Goal: Task Accomplishment & Management: Manage account settings

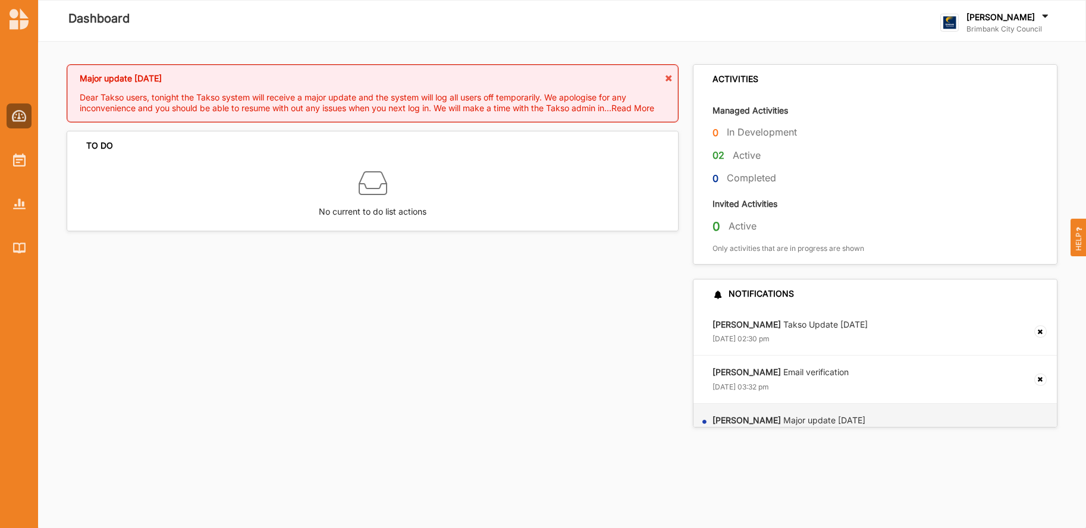
drag, startPoint x: 735, startPoint y: 158, endPoint x: 722, endPoint y: 156, distance: 13.8
click at [734, 158] on label "Active" at bounding box center [746, 155] width 28 height 12
click at [722, 155] on label "02" at bounding box center [718, 155] width 12 height 15
click at [18, 157] on img at bounding box center [19, 159] width 12 height 13
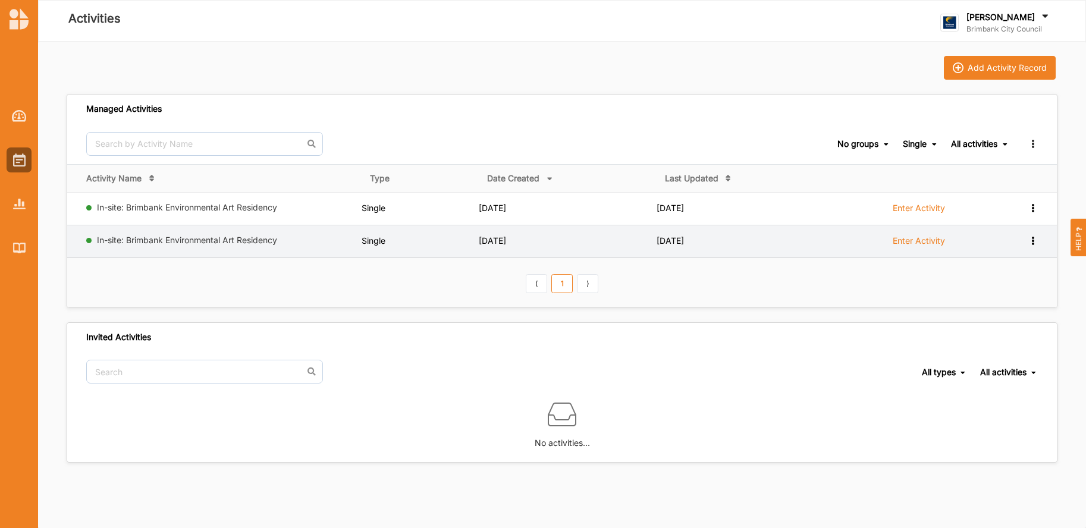
click at [1038, 240] on td "View Report View Team Duplicate Add to group" at bounding box center [1032, 241] width 48 height 33
click at [1033, 240] on icon at bounding box center [1032, 239] width 10 height 8
click at [146, 239] on link "In-site: Brimbank Environmental Art Residency" at bounding box center [187, 240] width 180 height 10
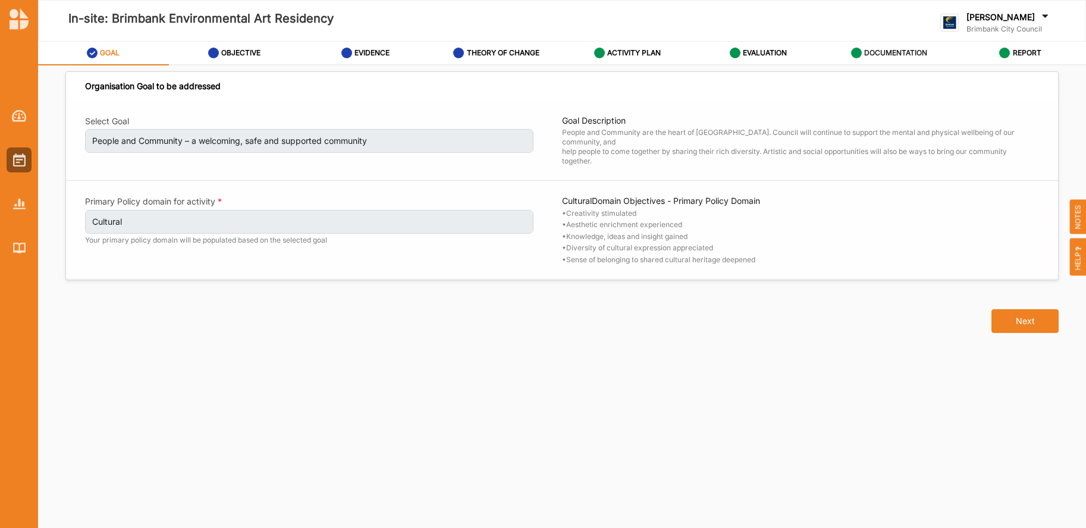
click at [889, 50] on label "DOCUMENTATION" at bounding box center [895, 53] width 63 height 10
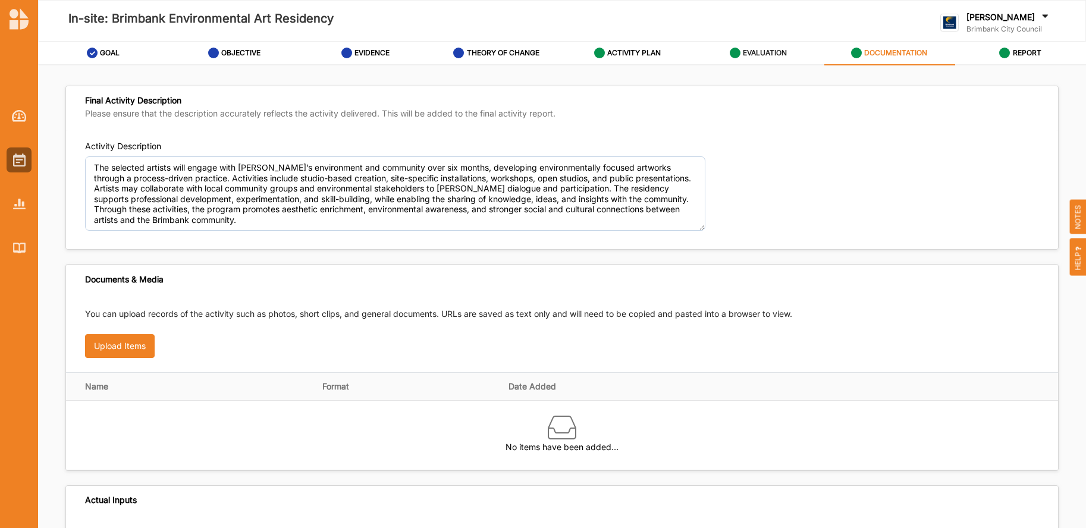
click at [755, 55] on label "EVALUATION" at bounding box center [765, 53] width 44 height 10
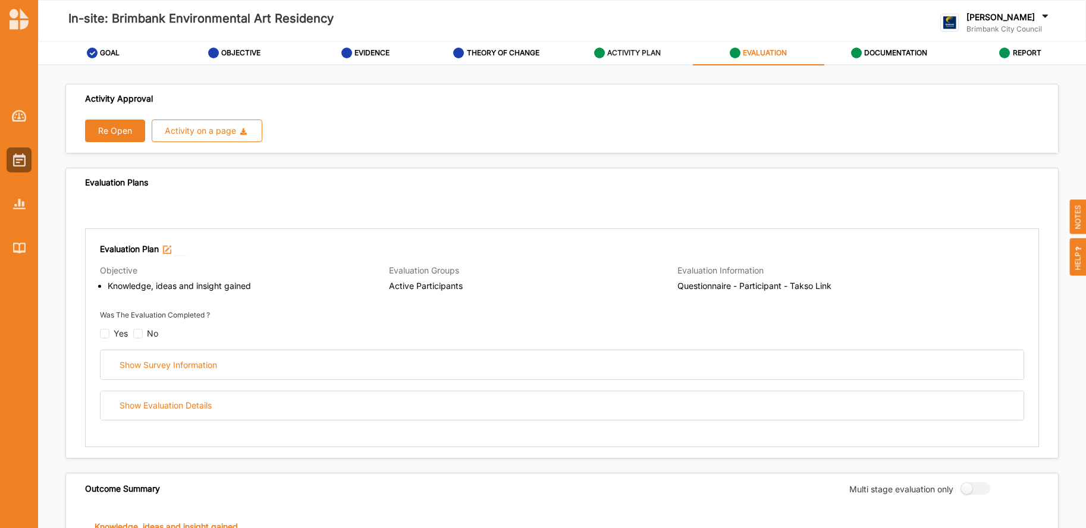
click at [655, 54] on label "ACTIVITY PLAN" at bounding box center [634, 53] width 54 height 10
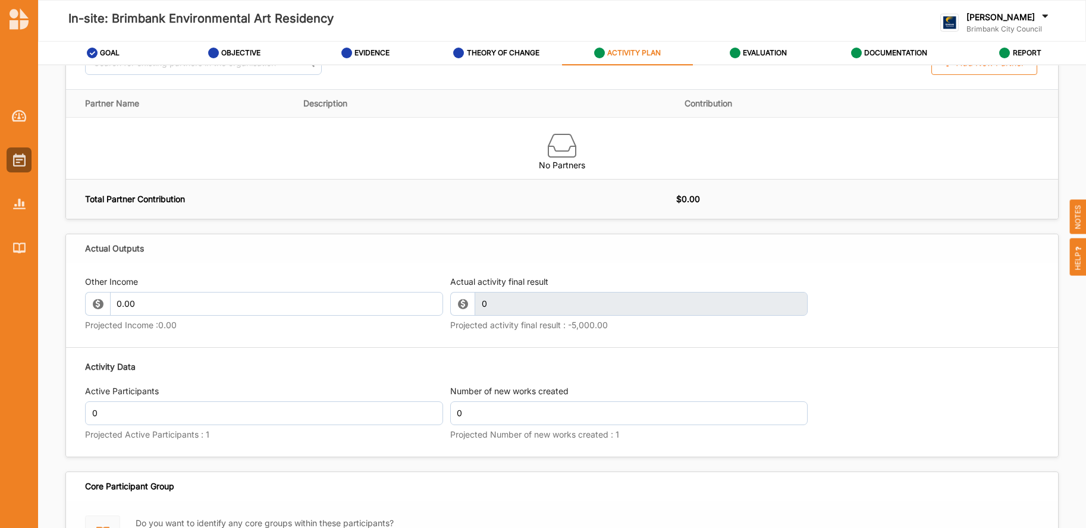
scroll to position [1218, 0]
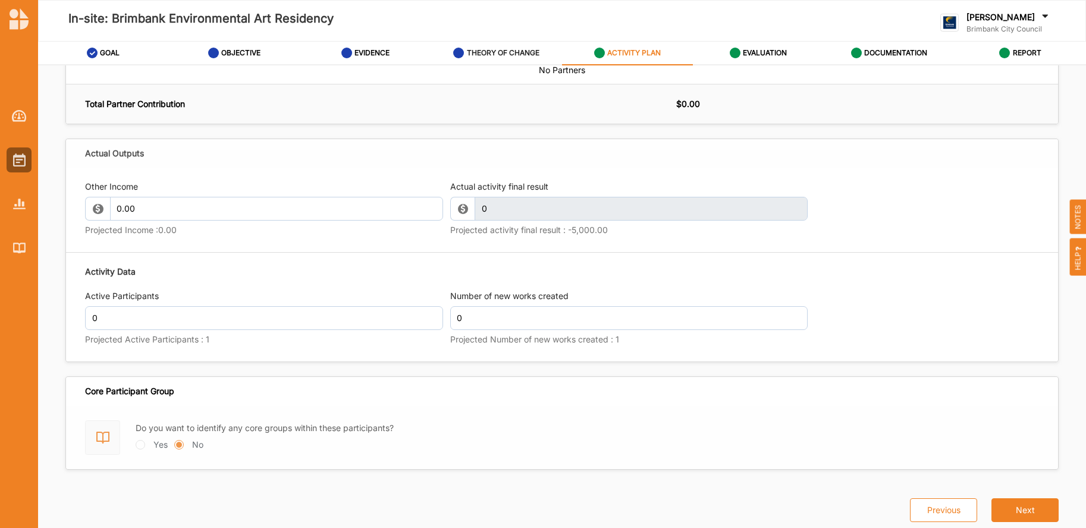
drag, startPoint x: 281, startPoint y: 322, endPoint x: 493, endPoint y: 50, distance: 344.8
click at [493, 50] on label "THEORY OF CHANGE" at bounding box center [503, 53] width 73 height 10
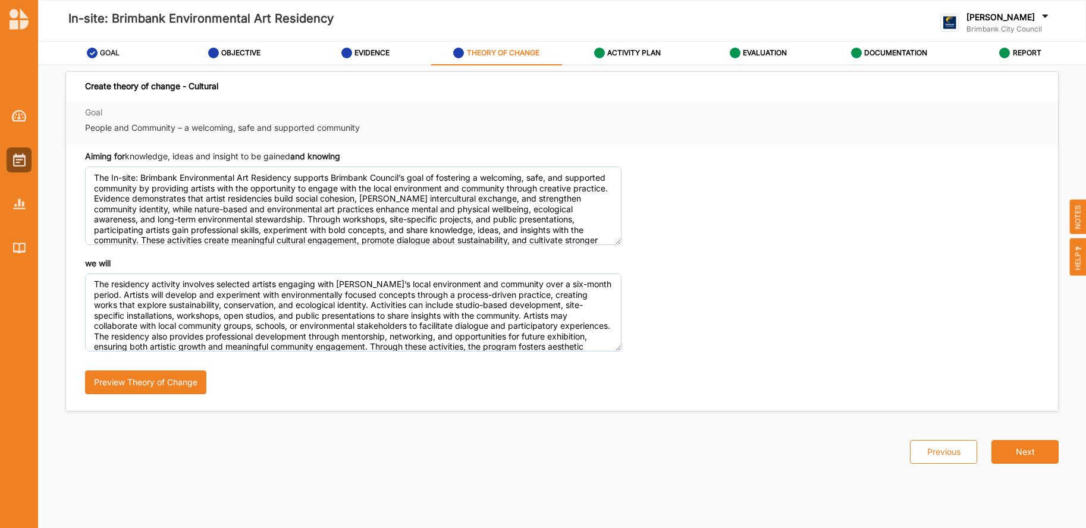
click at [106, 53] on label "GOAL" at bounding box center [110, 53] width 20 height 10
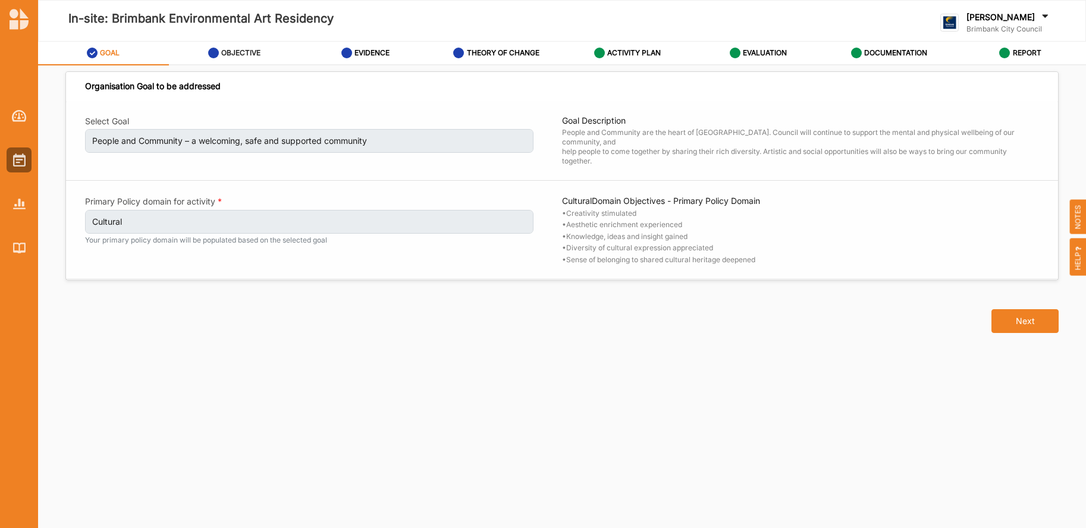
click at [234, 56] on label "OBJECTIVE" at bounding box center [240, 53] width 39 height 10
select select "3"
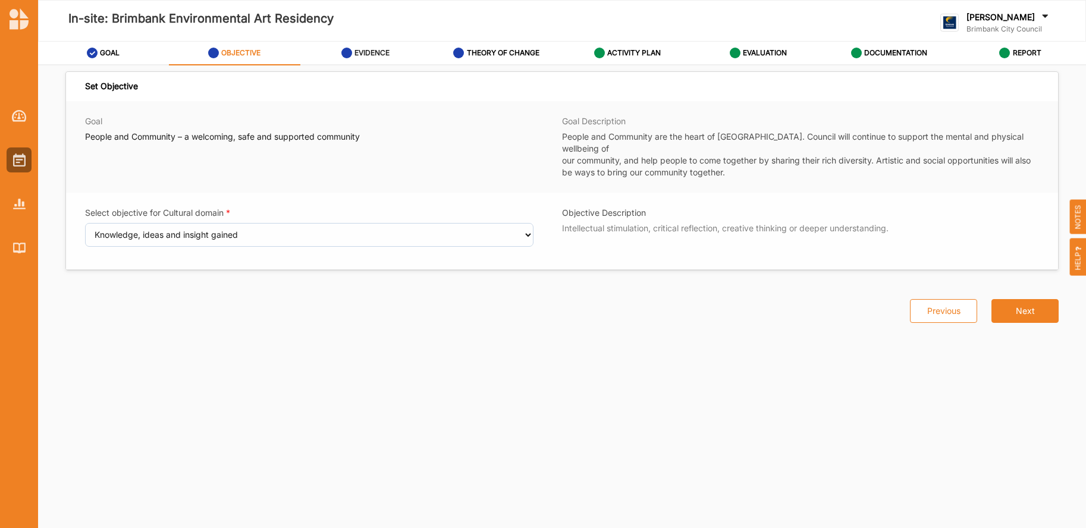
click at [374, 49] on label "EVIDENCE" at bounding box center [371, 53] width 35 height 10
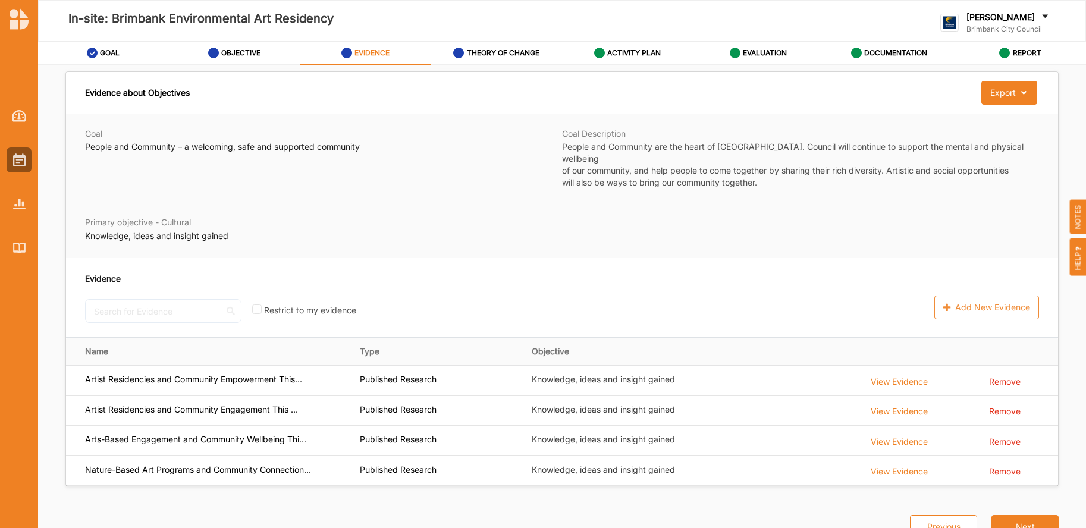
scroll to position [5, 0]
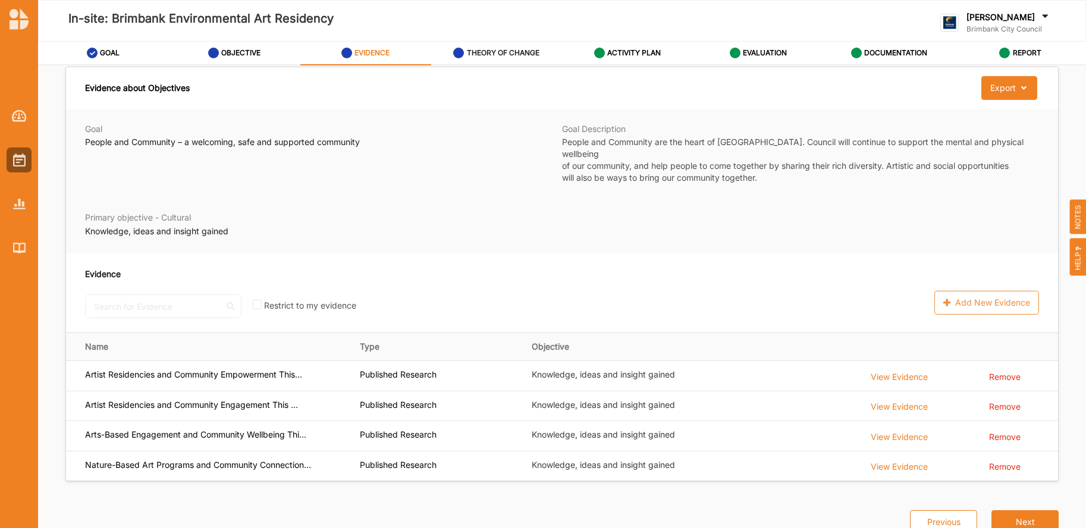
click at [507, 57] on label "THEORY OF CHANGE" at bounding box center [503, 53] width 73 height 10
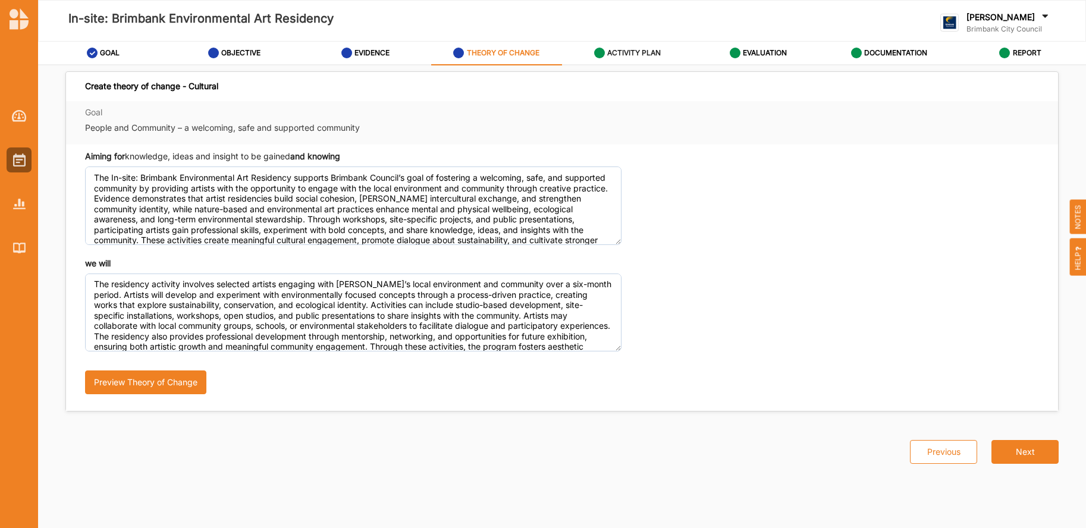
click at [614, 48] on div "ACTIVITY PLAN" at bounding box center [627, 52] width 67 height 21
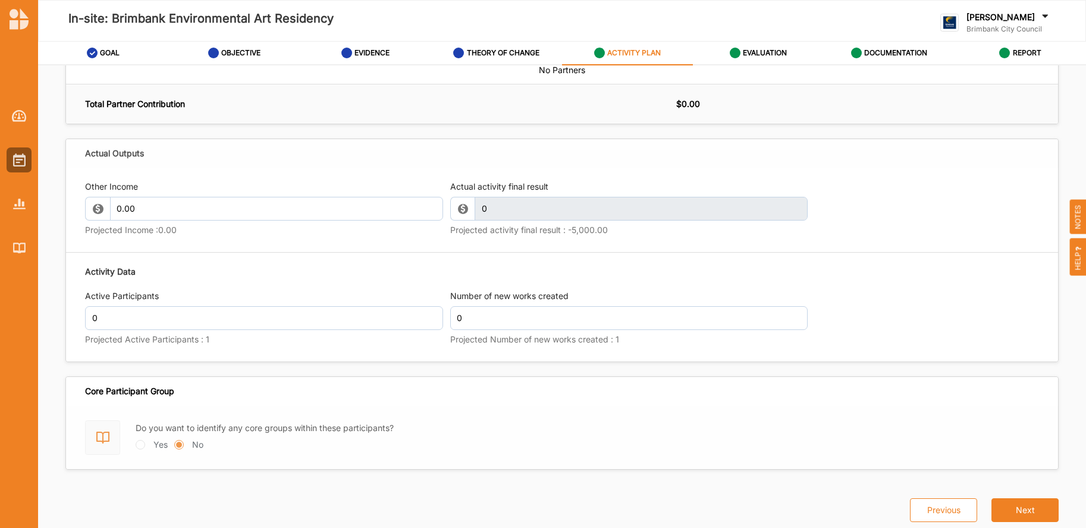
scroll to position [1218, 0]
click at [766, 45] on div "EVALUATION" at bounding box center [758, 52] width 58 height 21
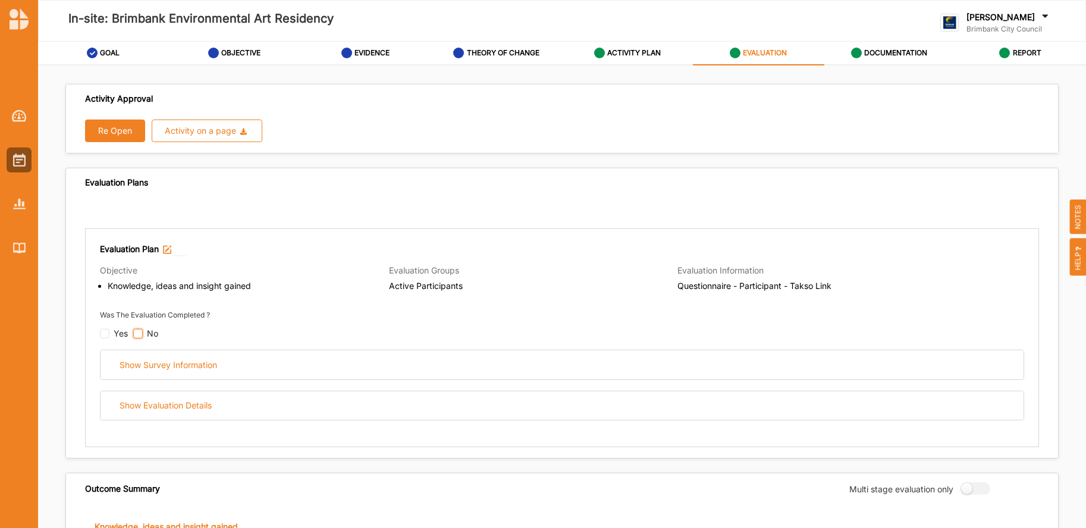
click at [138, 334] on input "checkbox" at bounding box center [138, 334] width 10 height 10
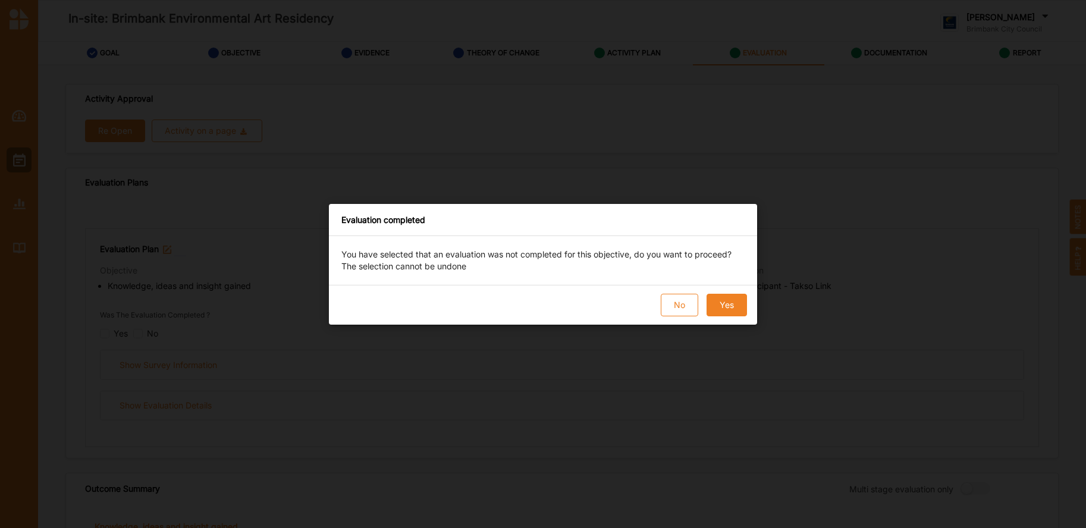
drag, startPoint x: 730, startPoint y: 306, endPoint x: 473, endPoint y: 280, distance: 258.7
click at [728, 306] on button "Yes" at bounding box center [726, 305] width 40 height 23
checkbox input "true"
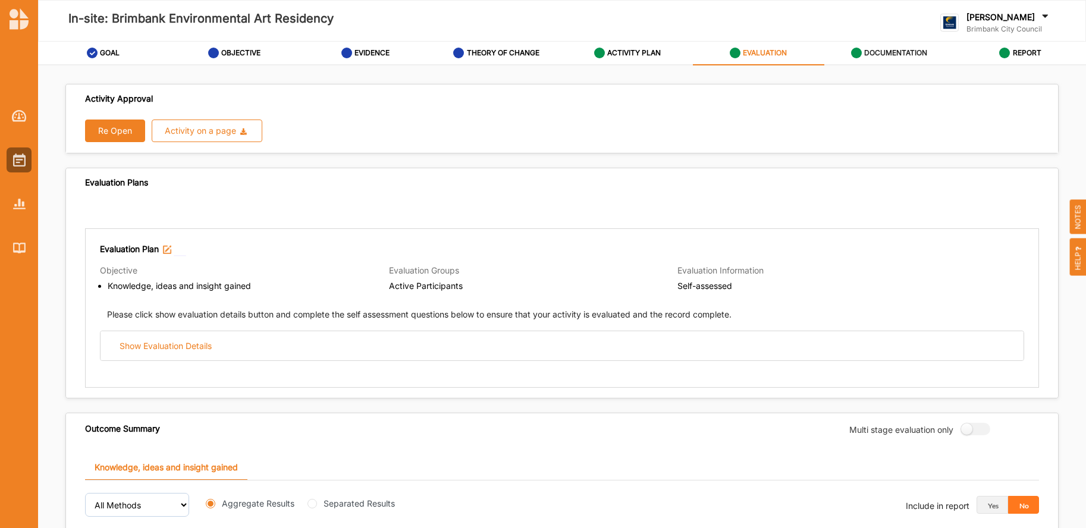
click at [898, 54] on label "DOCUMENTATION" at bounding box center [895, 53] width 63 height 10
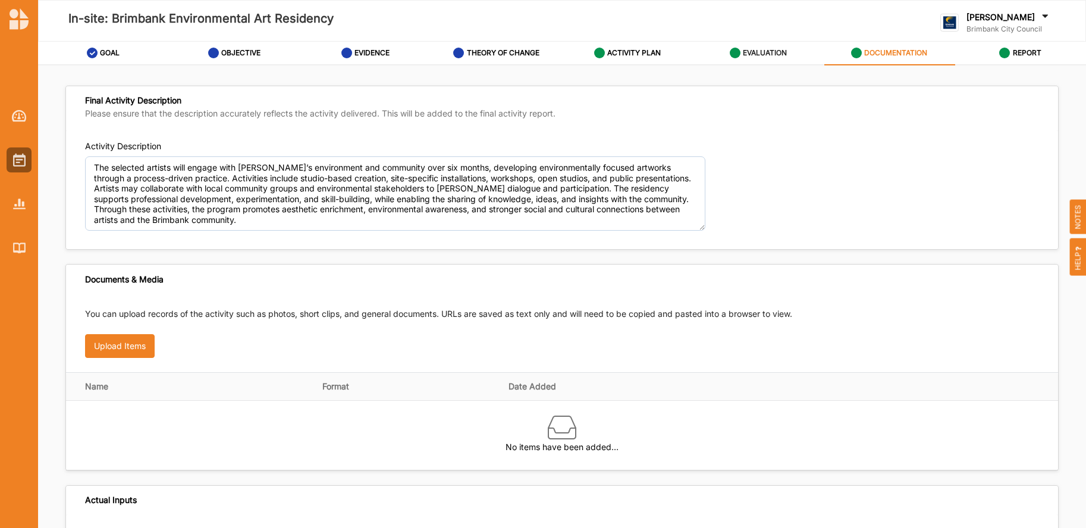
click at [778, 50] on label "EVALUATION" at bounding box center [765, 53] width 44 height 10
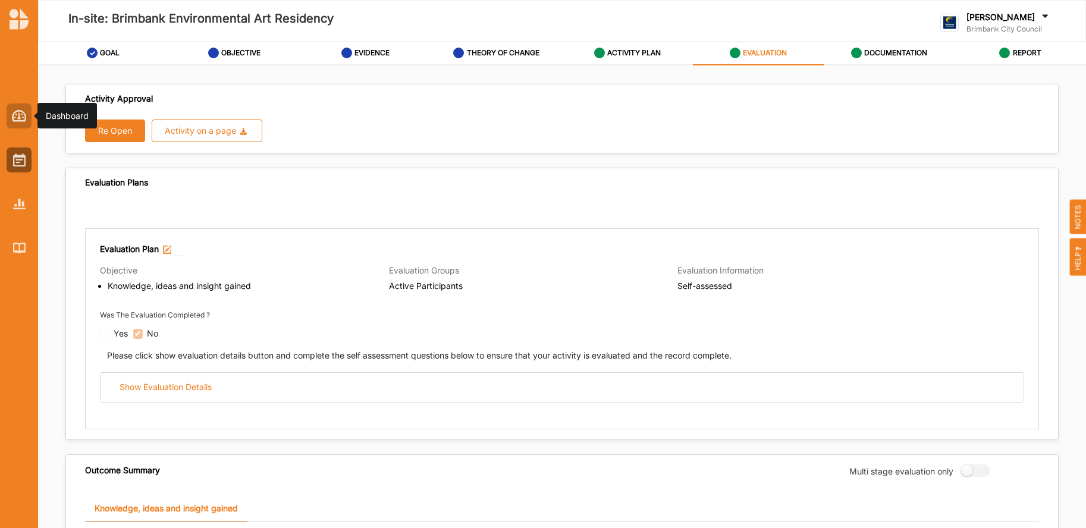
click at [17, 118] on img at bounding box center [19, 116] width 15 height 12
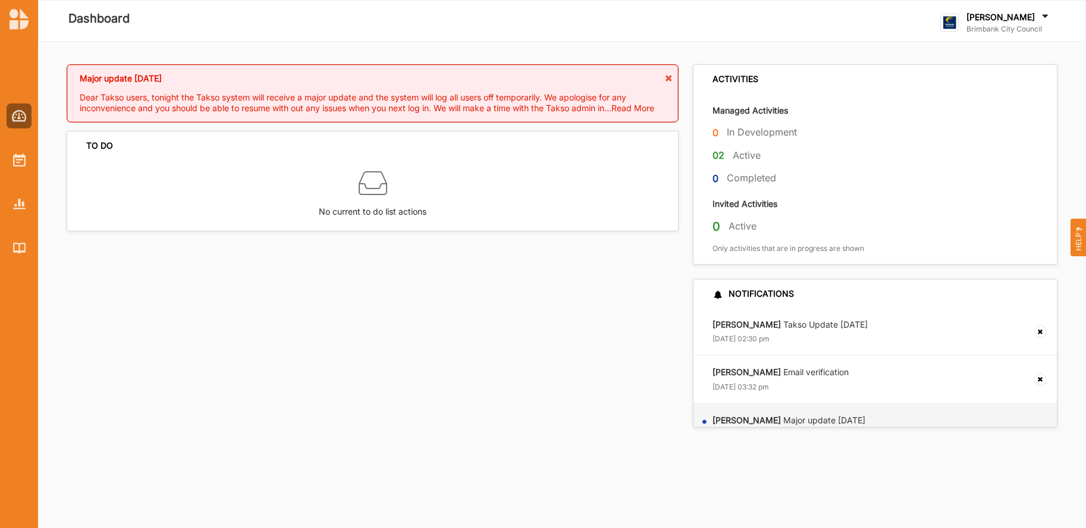
click at [740, 154] on label "Active" at bounding box center [746, 155] width 28 height 12
click at [13, 163] on img at bounding box center [19, 159] width 12 height 13
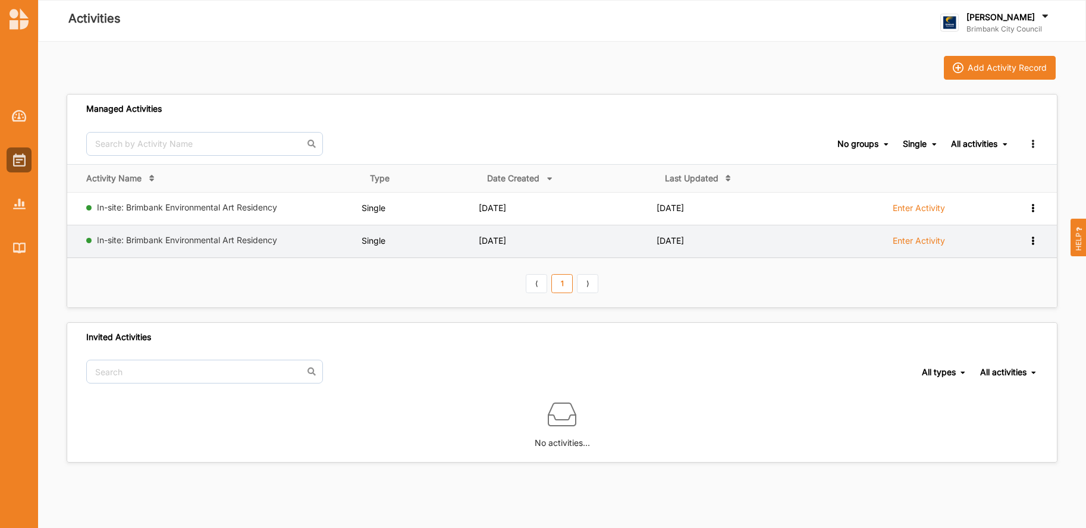
click at [1027, 241] on icon at bounding box center [1032, 239] width 10 height 8
click at [1011, 283] on div "View Team" at bounding box center [1002, 282] width 52 height 8
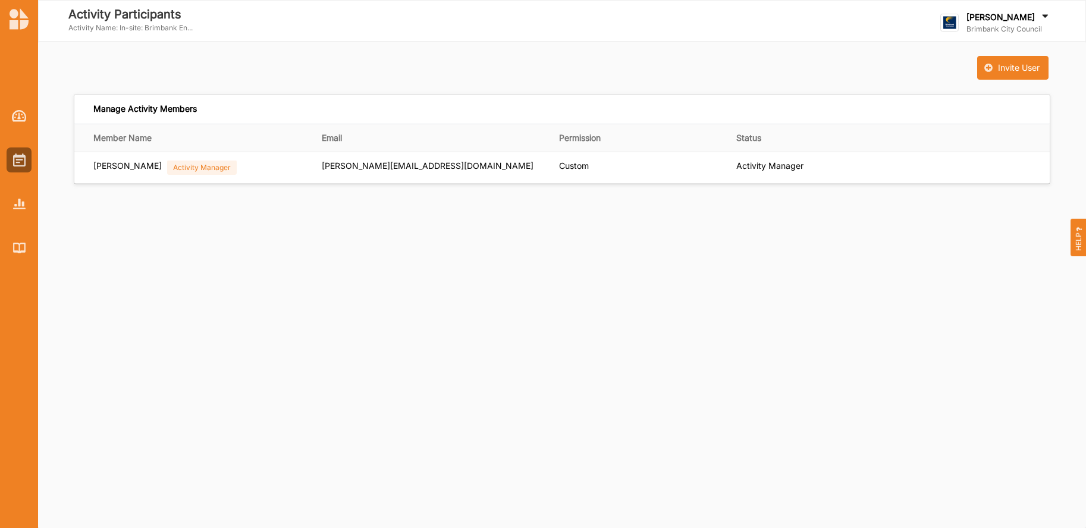
click at [310, 42] on div "Invite User Manage Activity Members Member Name Email Permission Status [PERSON…" at bounding box center [562, 125] width 1048 height 166
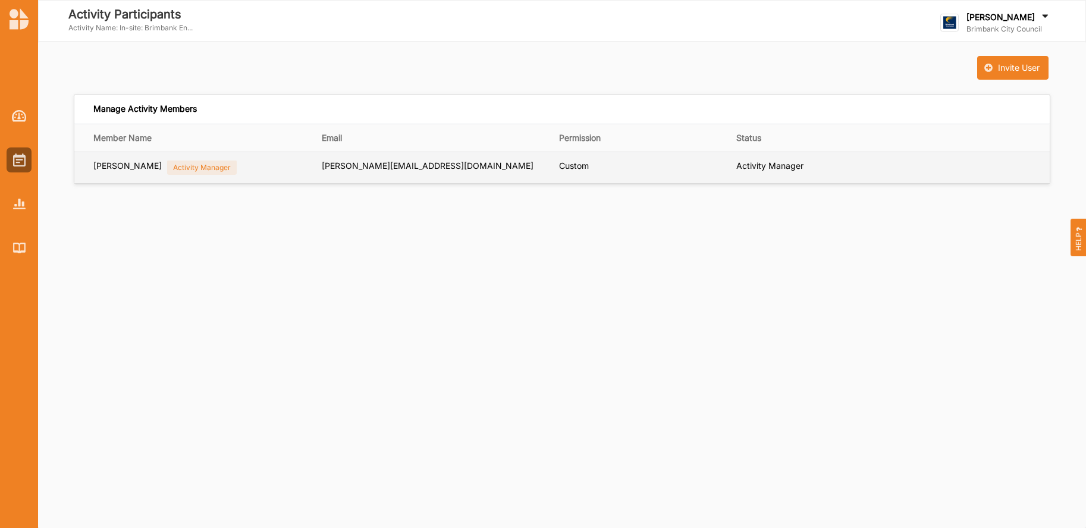
click at [167, 171] on div "Activity Manager" at bounding box center [202, 167] width 70 height 15
click at [124, 171] on div "[PERSON_NAME]" at bounding box center [127, 168] width 68 height 15
click at [127, 165] on div "[PERSON_NAME]" at bounding box center [127, 168] width 68 height 15
click at [182, 165] on div "Activity Manager" at bounding box center [202, 167] width 70 height 15
click at [109, 166] on div "[PERSON_NAME]" at bounding box center [127, 168] width 68 height 15
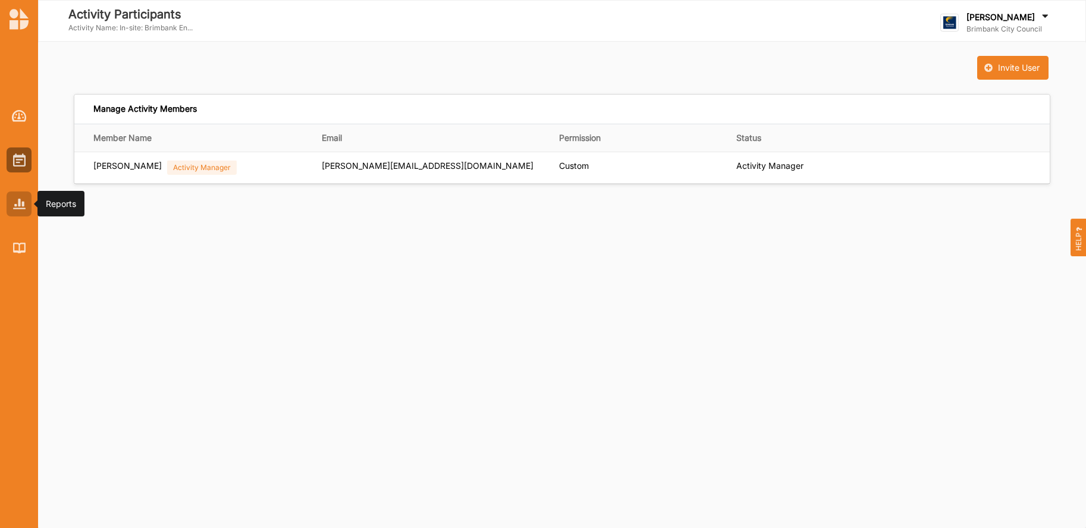
click at [21, 204] on img at bounding box center [19, 204] width 12 height 10
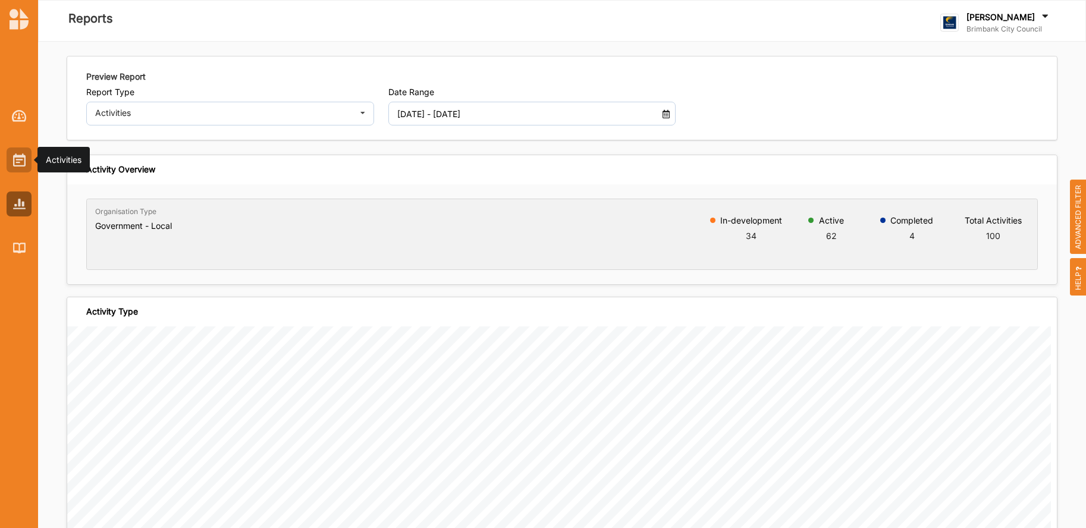
click at [17, 161] on img at bounding box center [19, 159] width 12 height 13
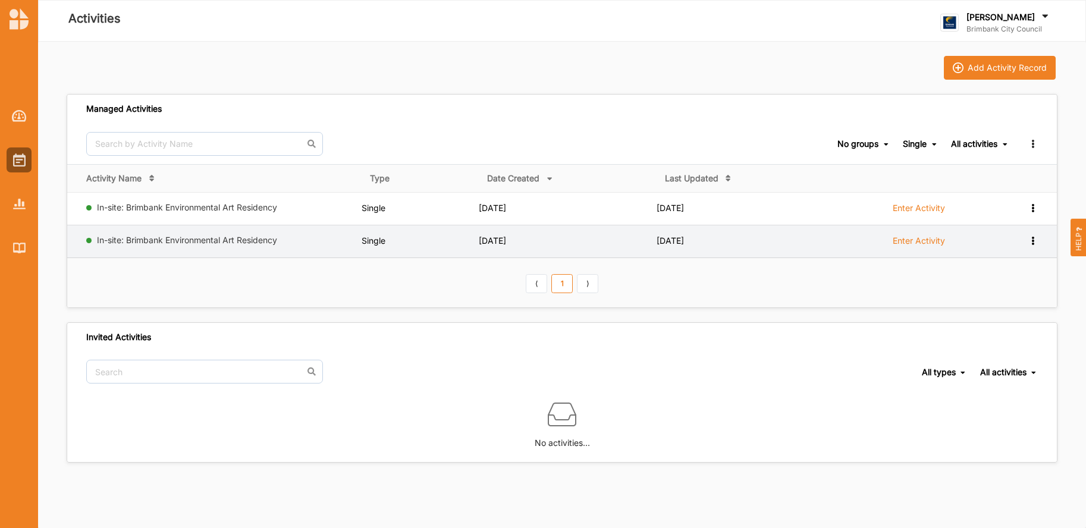
click at [922, 238] on label "Enter Activity" at bounding box center [918, 240] width 52 height 11
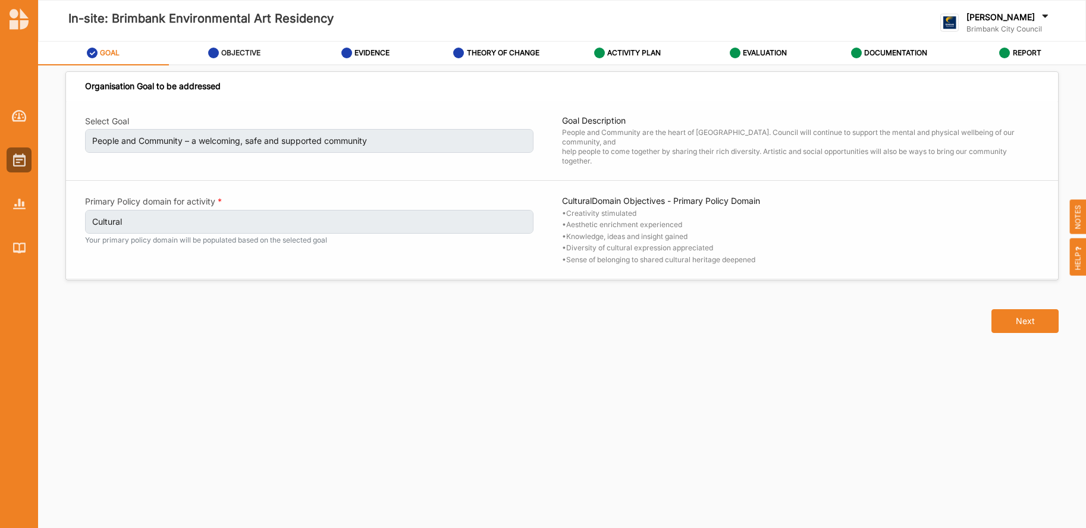
click at [241, 51] on label "OBJECTIVE" at bounding box center [240, 53] width 39 height 10
select select "3"
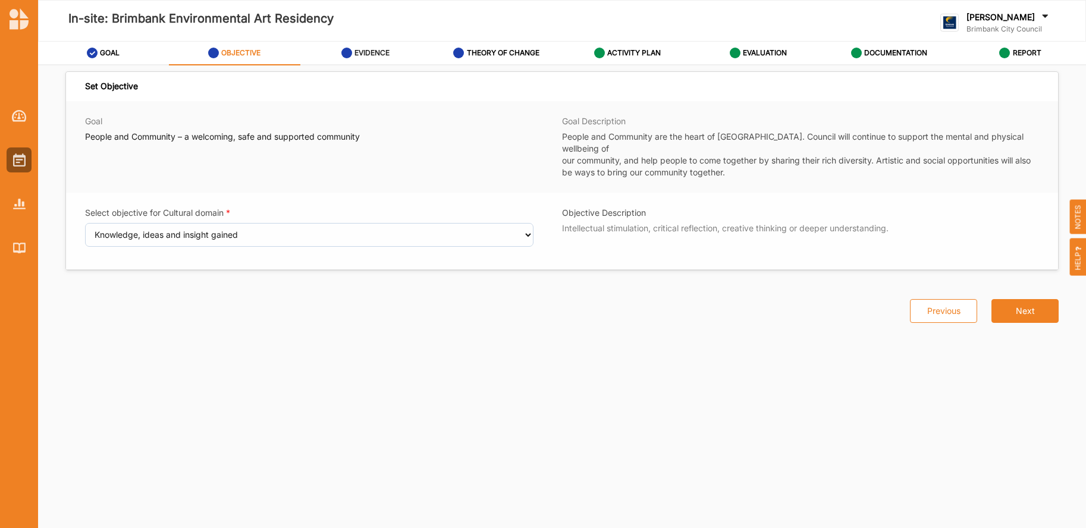
click at [376, 55] on label "EVIDENCE" at bounding box center [371, 53] width 35 height 10
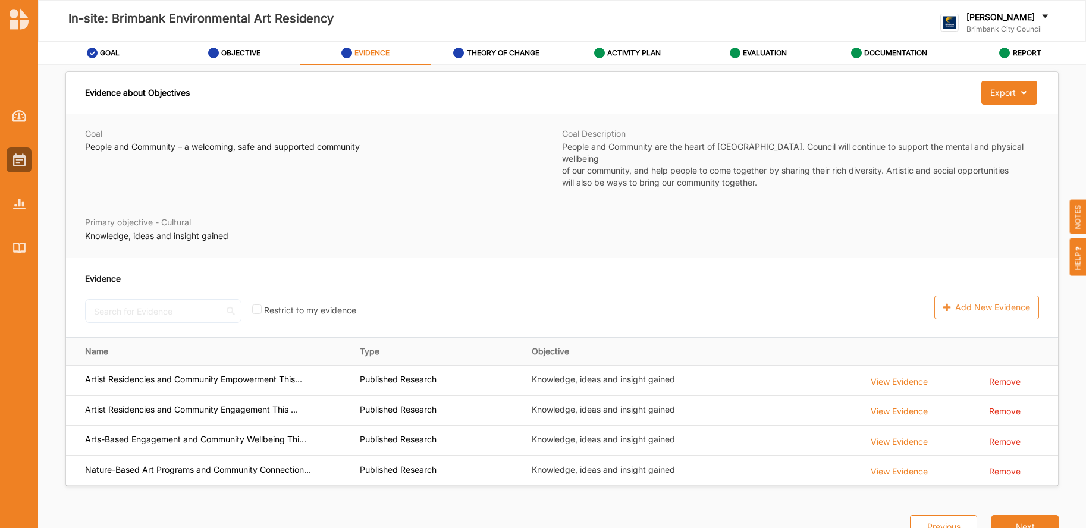
scroll to position [5, 0]
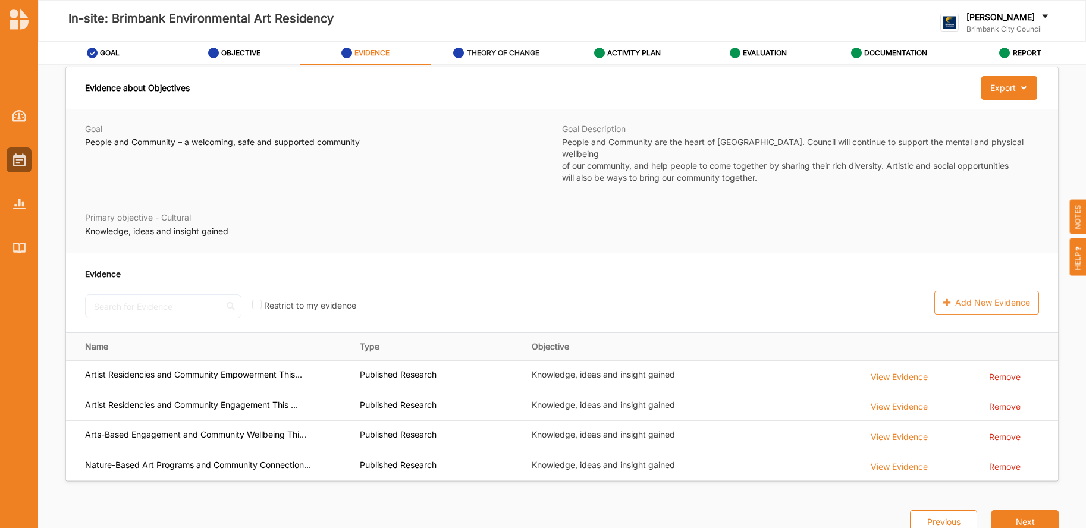
click at [516, 54] on label "THEORY OF CHANGE" at bounding box center [503, 53] width 73 height 10
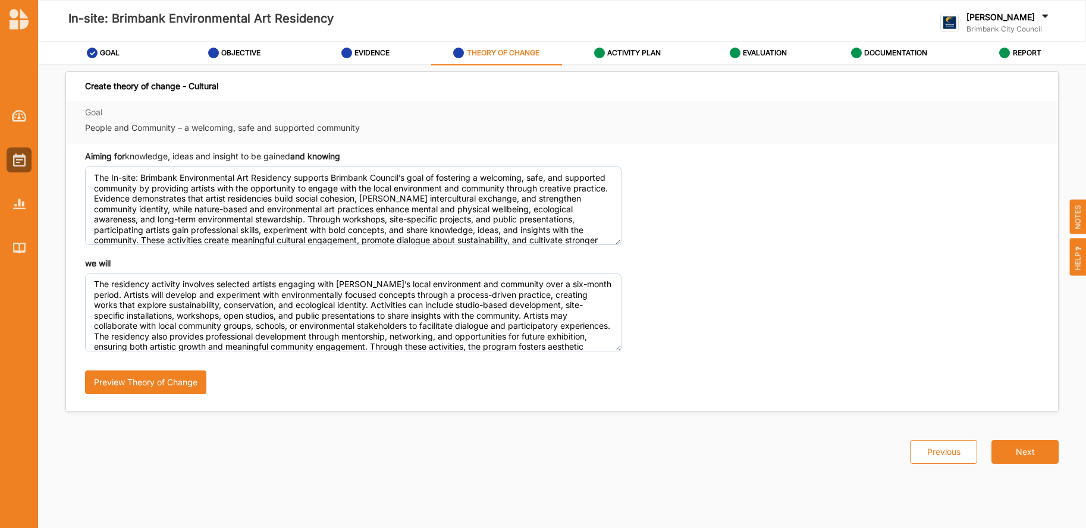
scroll to position [17, 0]
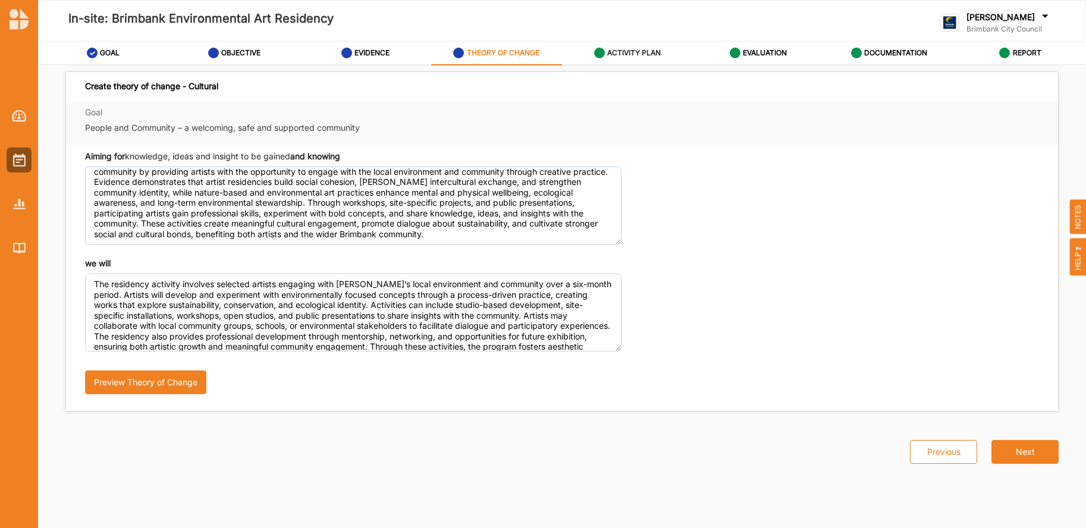
click at [642, 52] on label "ACTIVITY PLAN" at bounding box center [634, 53] width 54 height 10
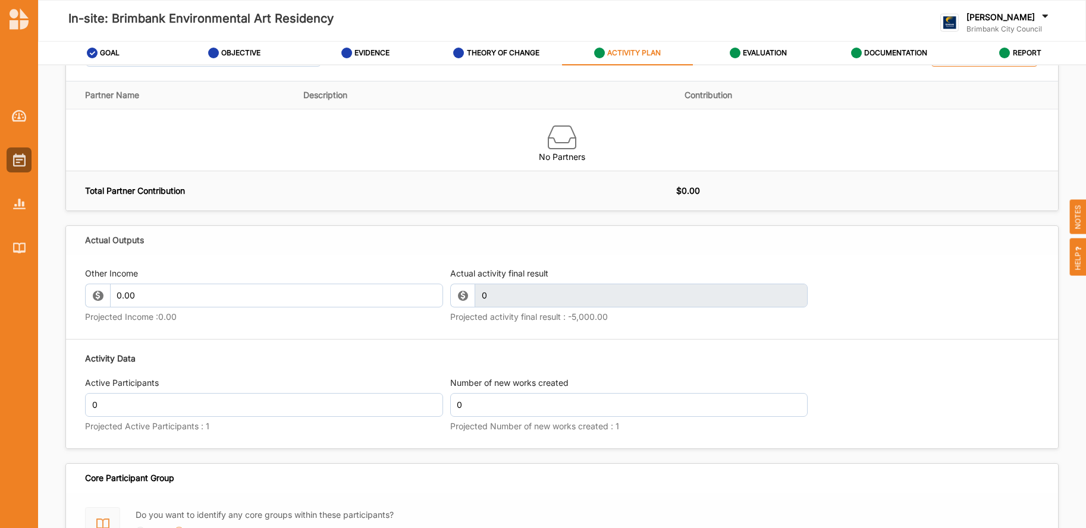
scroll to position [1218, 0]
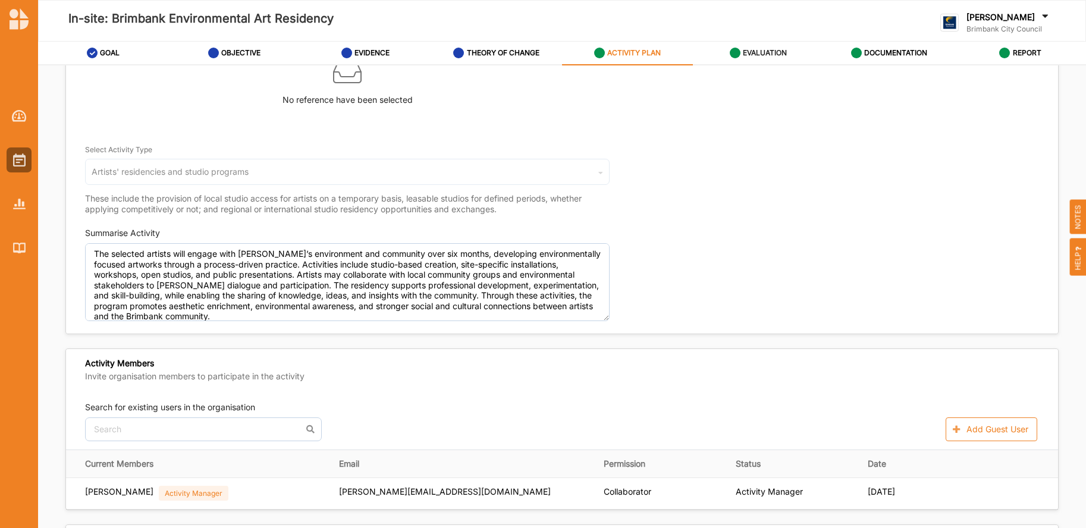
click at [768, 53] on label "EVALUATION" at bounding box center [765, 53] width 44 height 10
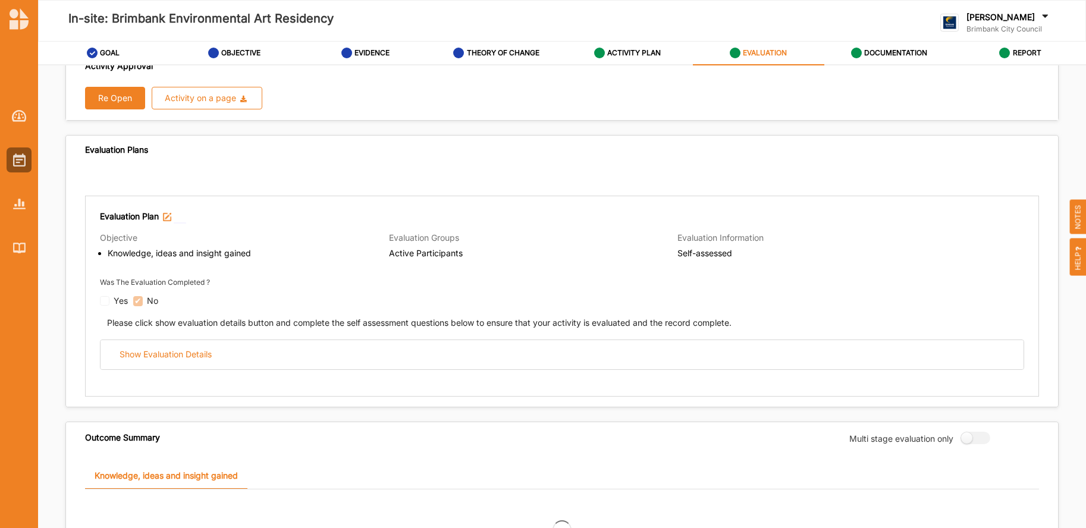
scroll to position [32, 0]
click at [166, 217] on img at bounding box center [167, 217] width 8 height 8
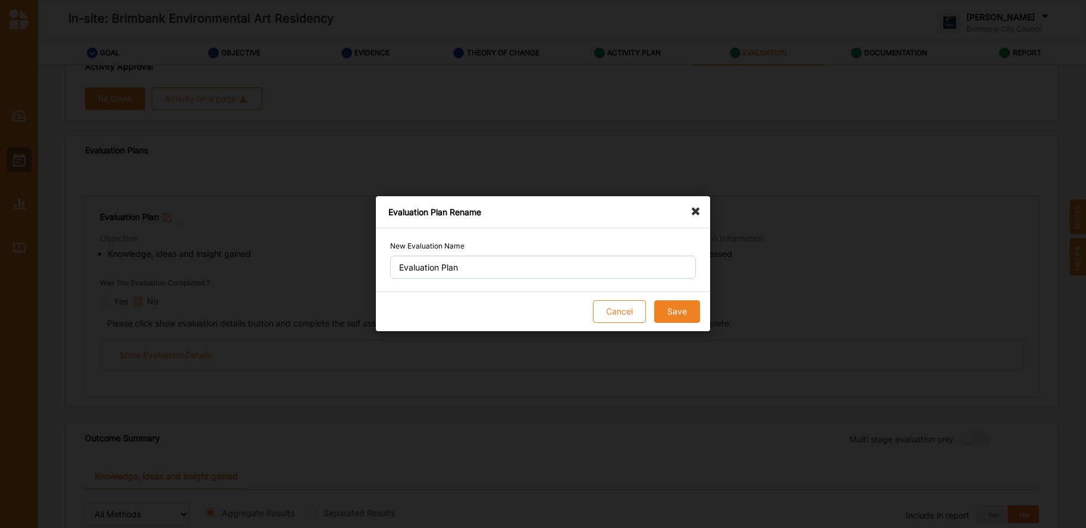
drag, startPoint x: 694, startPoint y: 209, endPoint x: 242, endPoint y: 163, distance: 454.8
click at [691, 209] on icon at bounding box center [698, 205] width 19 height 19
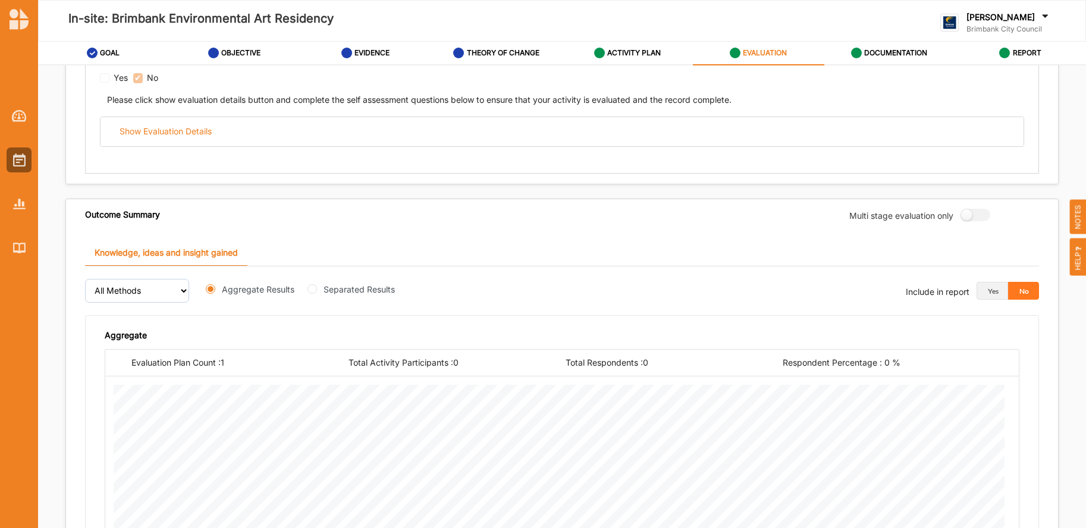
scroll to position [0, 0]
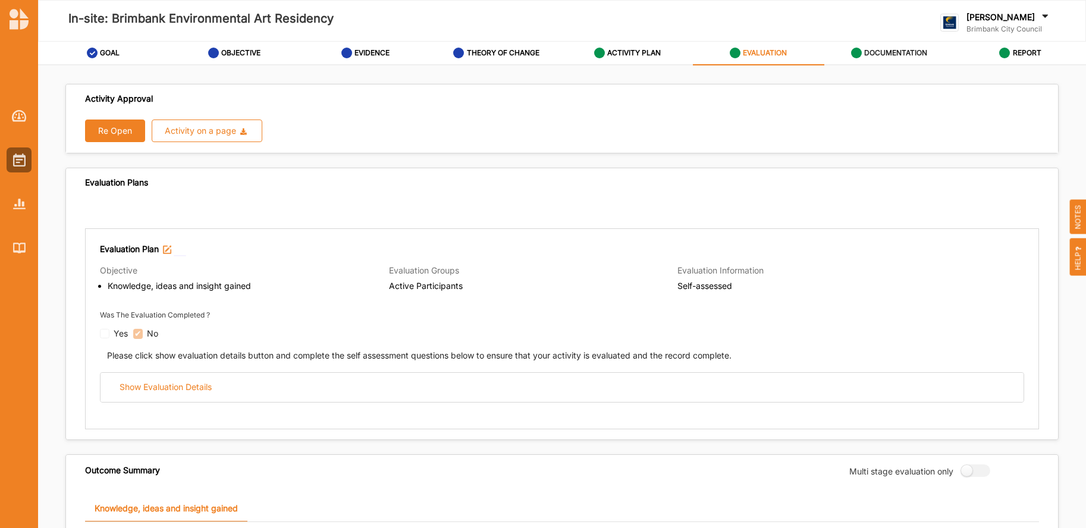
click at [904, 52] on label "DOCUMENTATION" at bounding box center [895, 53] width 63 height 10
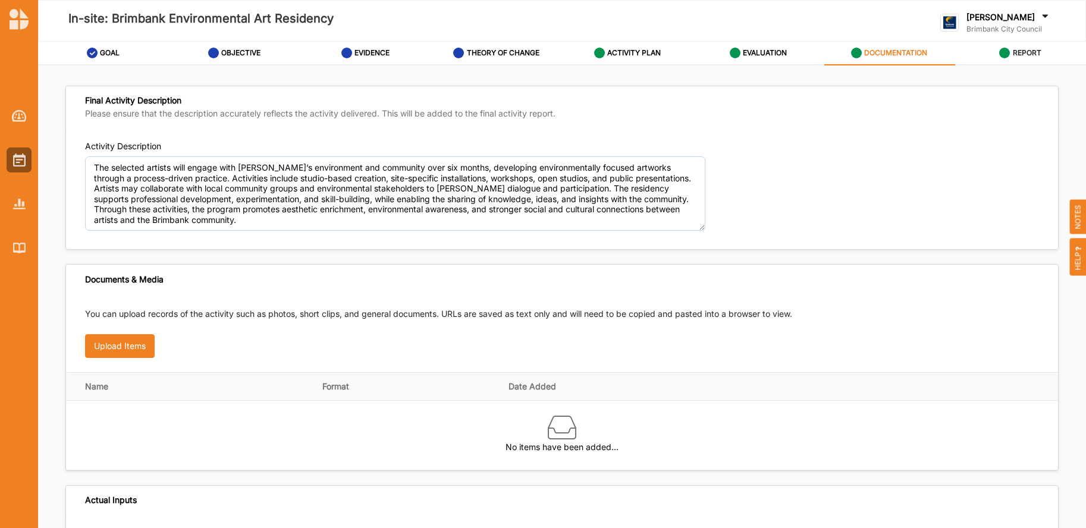
click at [1024, 52] on label "REPORT" at bounding box center [1026, 53] width 29 height 10
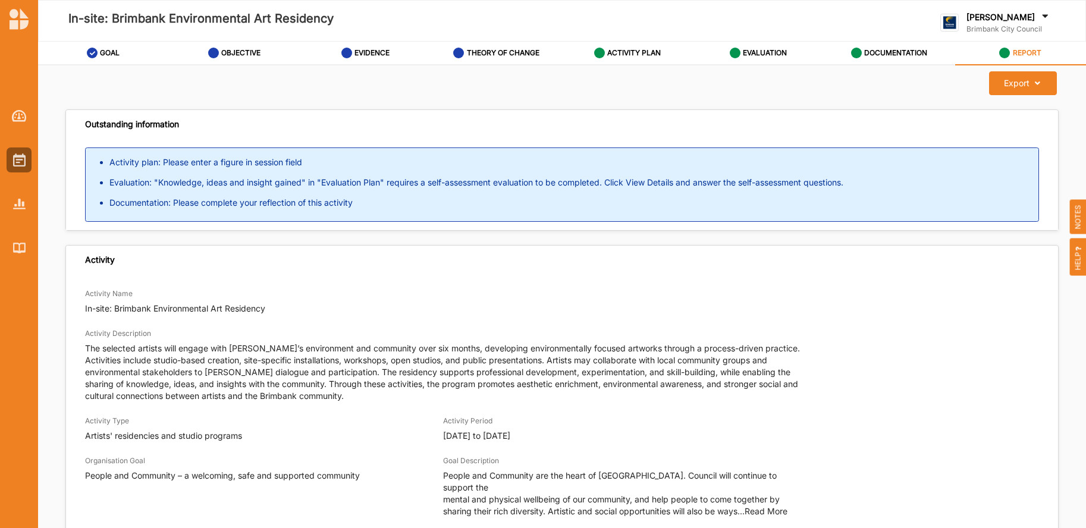
click at [1078, 263] on span "HELP" at bounding box center [1078, 256] width 17 height 37
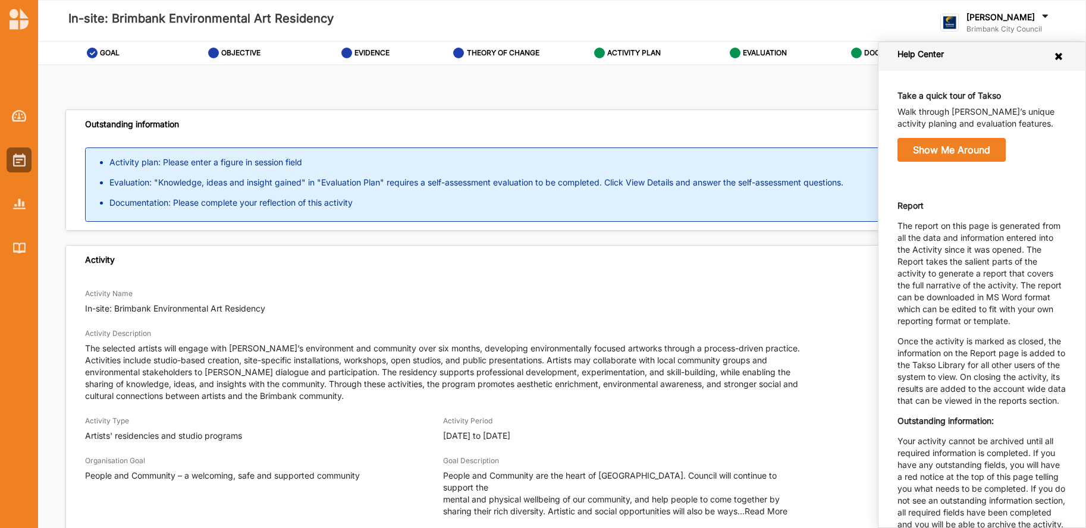
click at [818, 92] on div "Export Download Report" at bounding box center [561, 83] width 1007 height 24
click at [1053, 57] on icon at bounding box center [1058, 57] width 11 height 10
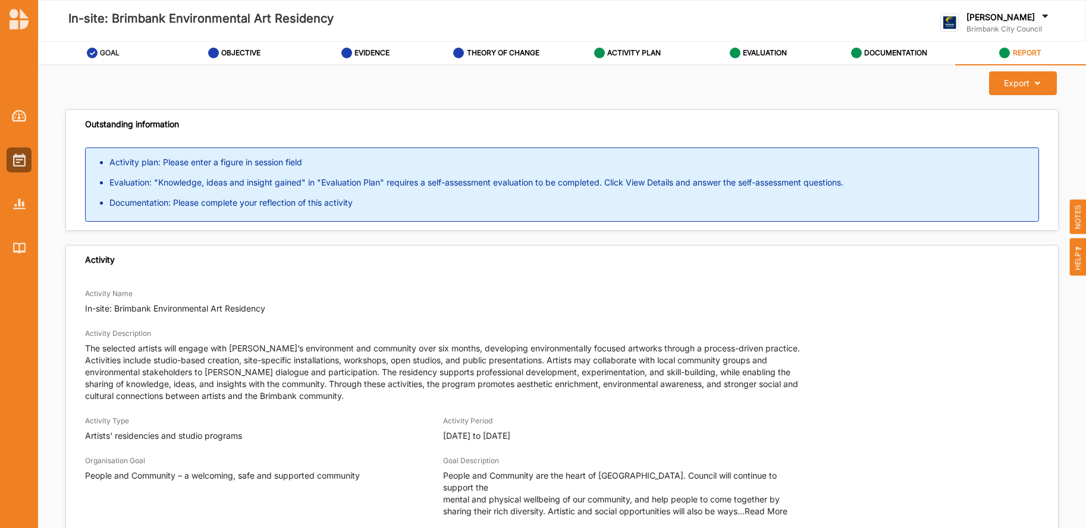
click at [102, 54] on label "GOAL" at bounding box center [110, 53] width 20 height 10
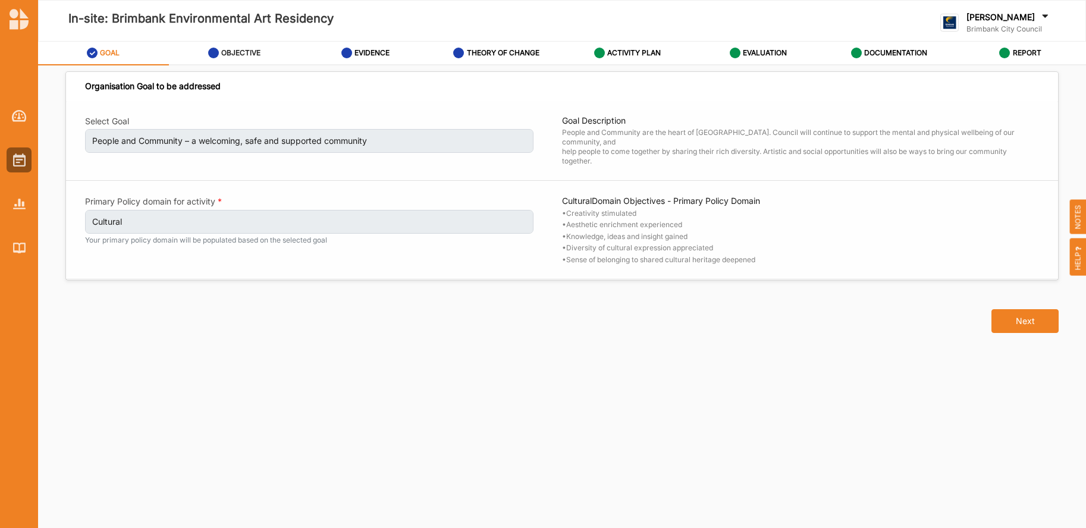
click at [232, 51] on label "OBJECTIVE" at bounding box center [240, 53] width 39 height 10
select select "3"
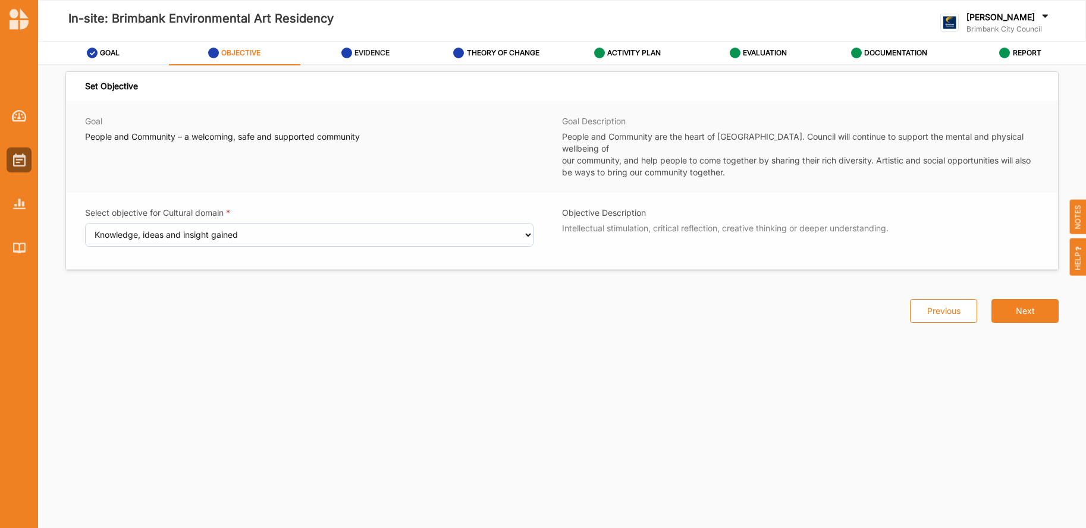
click at [377, 58] on div "EVIDENCE" at bounding box center [365, 52] width 49 height 21
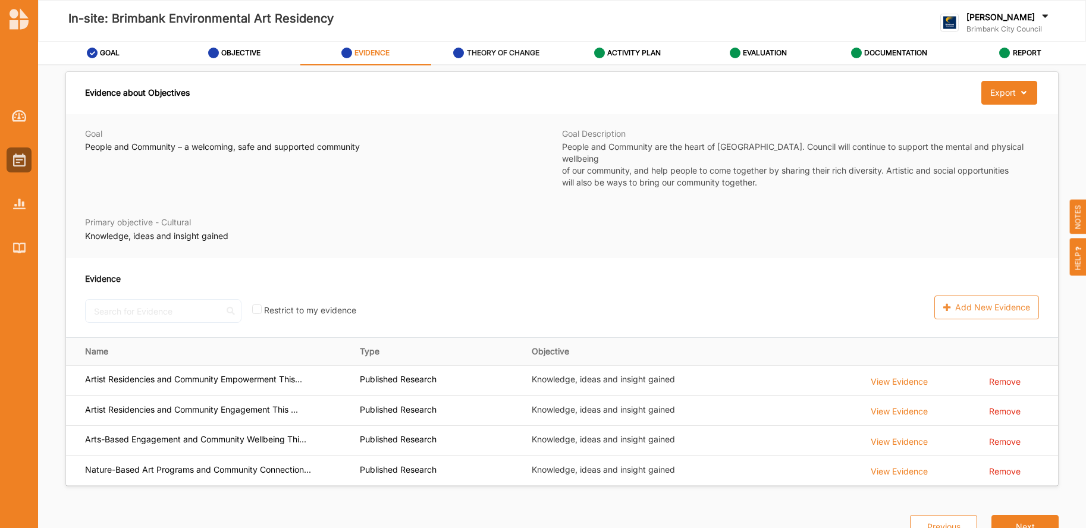
click at [496, 52] on label "THEORY OF CHANGE" at bounding box center [503, 53] width 73 height 10
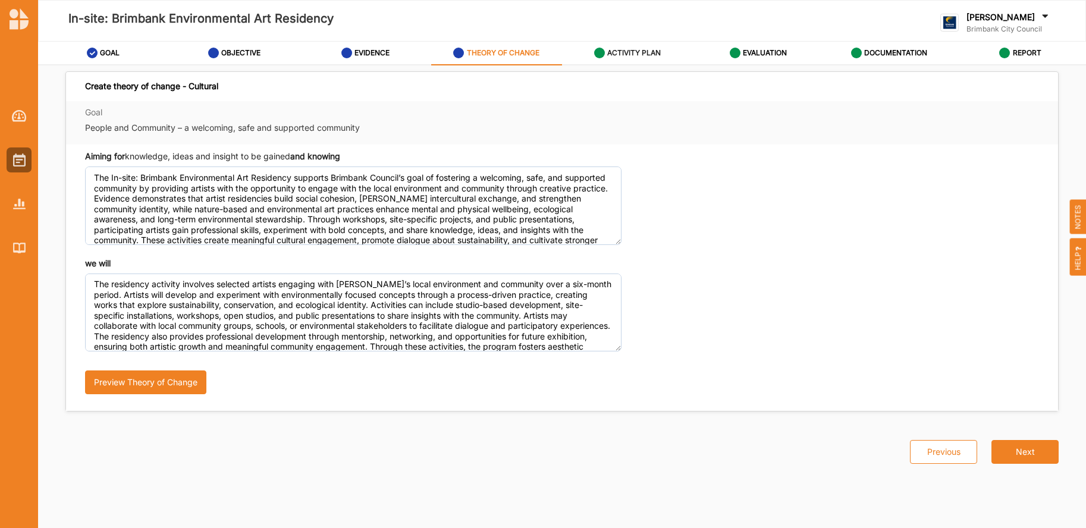
click at [625, 55] on label "ACTIVITY PLAN" at bounding box center [634, 53] width 54 height 10
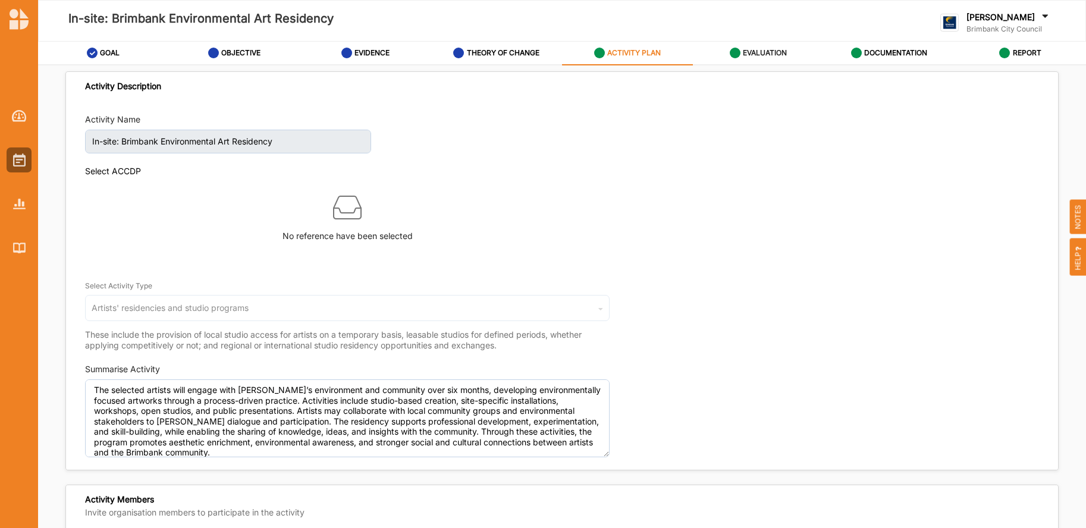
click at [767, 51] on label "EVALUATION" at bounding box center [765, 53] width 44 height 10
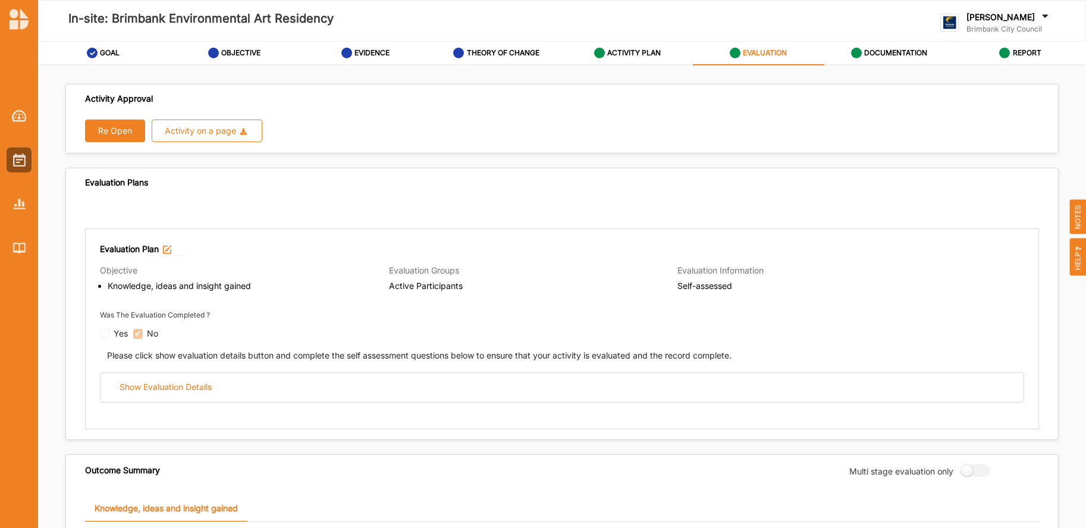
click at [110, 130] on button "Re Open" at bounding box center [115, 130] width 60 height 23
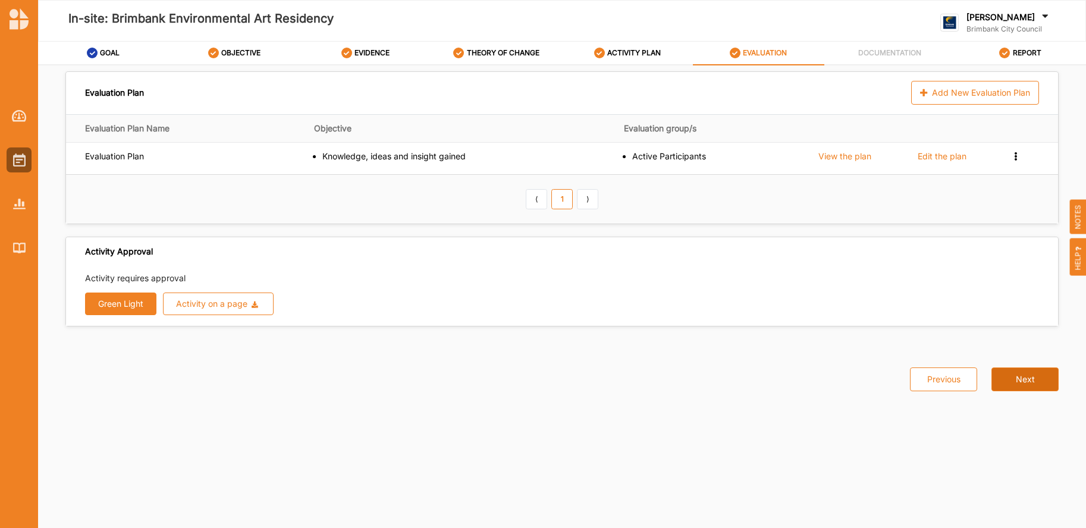
click at [1028, 380] on button "Next" at bounding box center [1024, 379] width 67 height 24
click at [1026, 379] on button "Next" at bounding box center [1024, 379] width 67 height 24
click at [13, 117] on img at bounding box center [19, 116] width 15 height 12
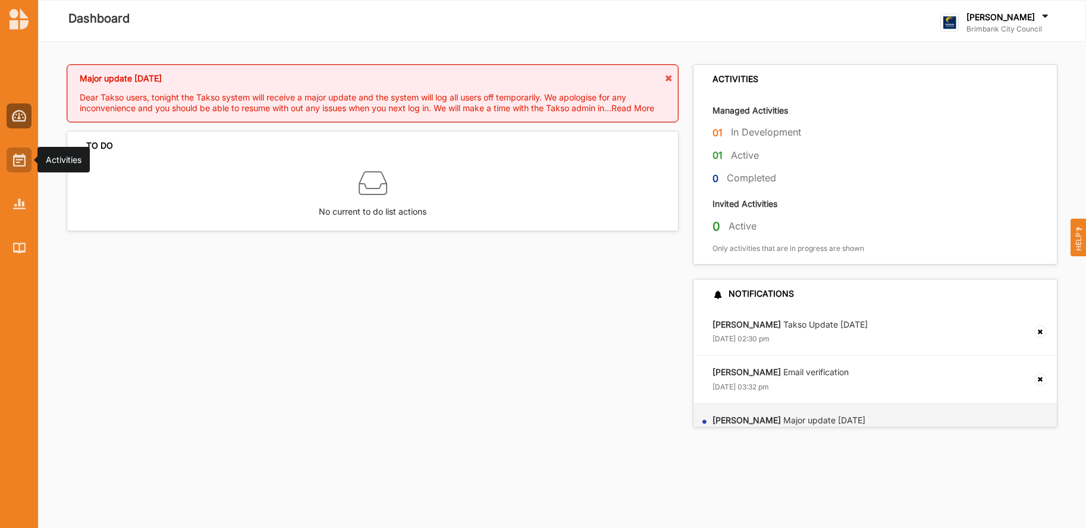
click at [17, 164] on img at bounding box center [19, 159] width 12 height 13
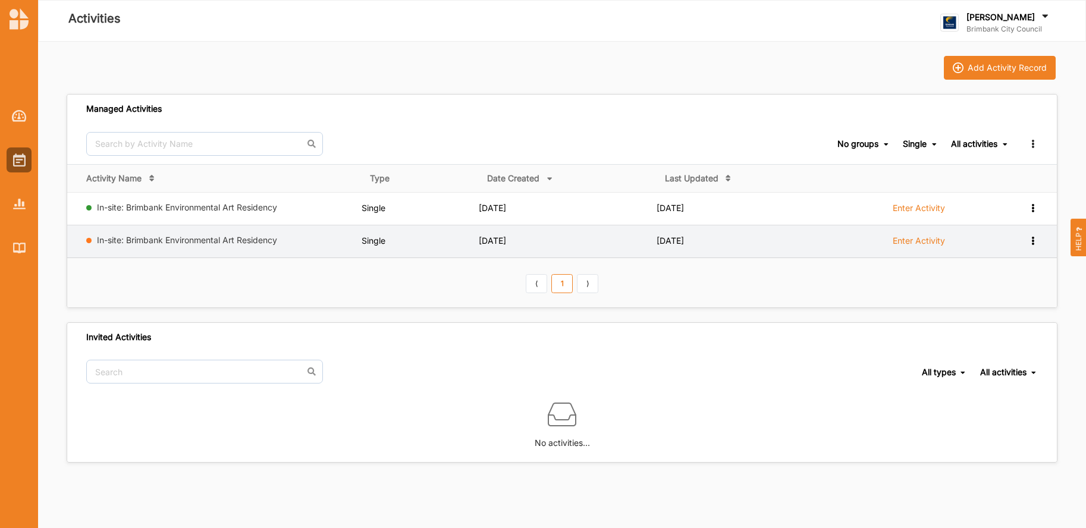
click at [1031, 245] on div "View Report View Team Add to group Remove" at bounding box center [1022, 240] width 29 height 11
click at [997, 328] on div "Remove" at bounding box center [1002, 326] width 52 height 8
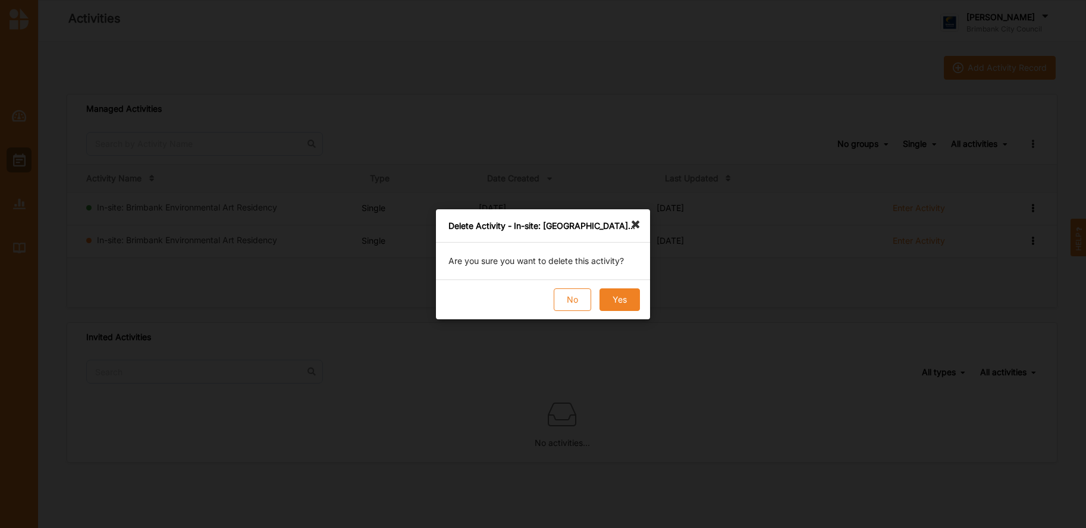
click at [622, 298] on button "Yes" at bounding box center [619, 299] width 40 height 23
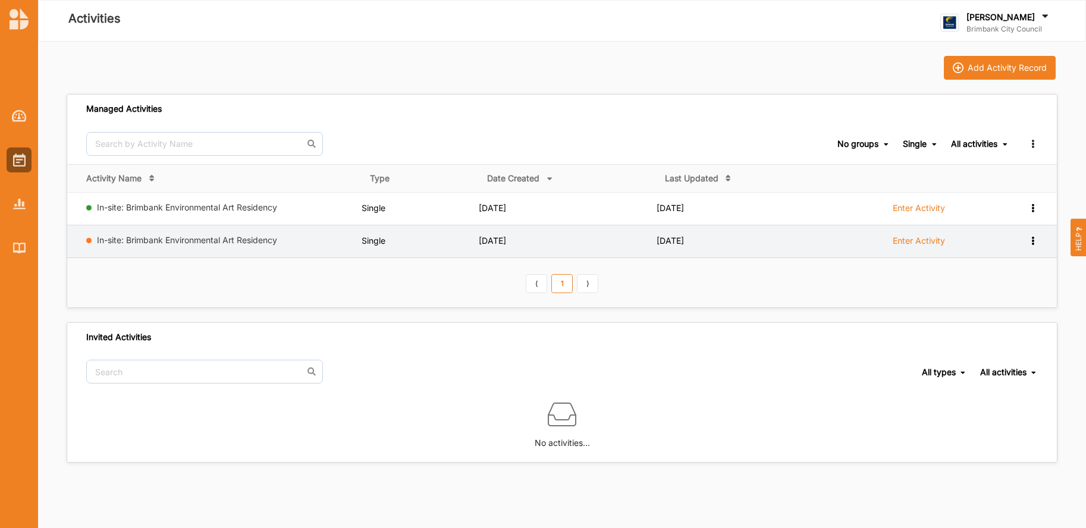
click at [234, 246] on div "In-site: Brimbank Environmental Art Residency" at bounding box center [221, 242] width 271 height 15
click at [222, 244] on link "In-site: Brimbank Environmental Art Residency" at bounding box center [187, 240] width 180 height 10
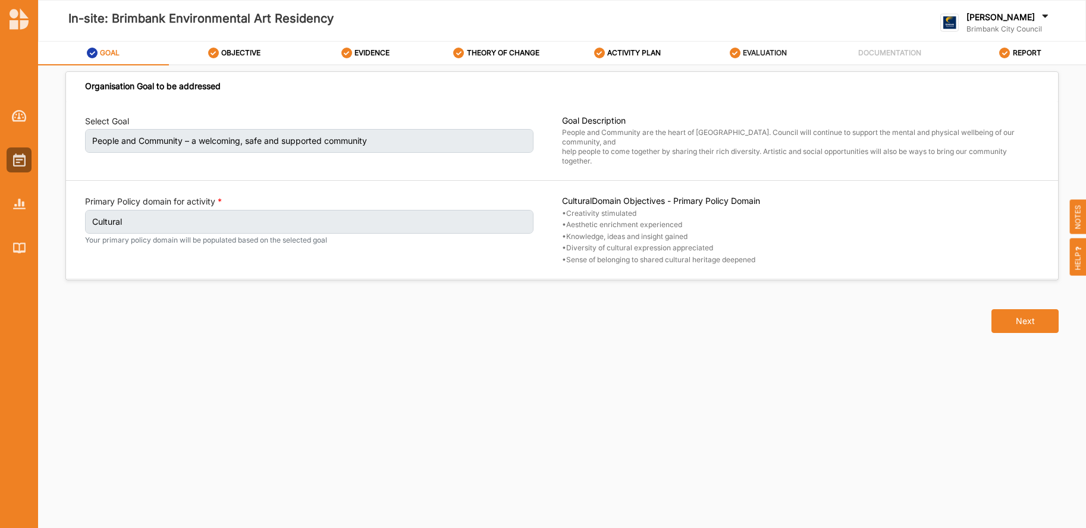
click at [769, 52] on label "EVALUATION" at bounding box center [765, 53] width 44 height 10
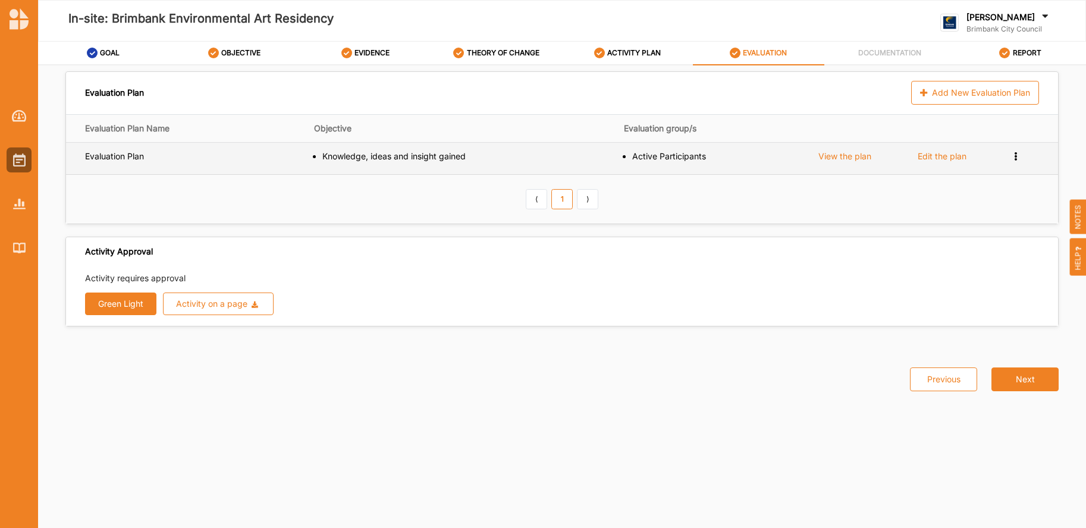
click at [1017, 157] on icon at bounding box center [1015, 155] width 10 height 8
click at [971, 197] on span "Remove" at bounding box center [967, 196] width 32 height 10
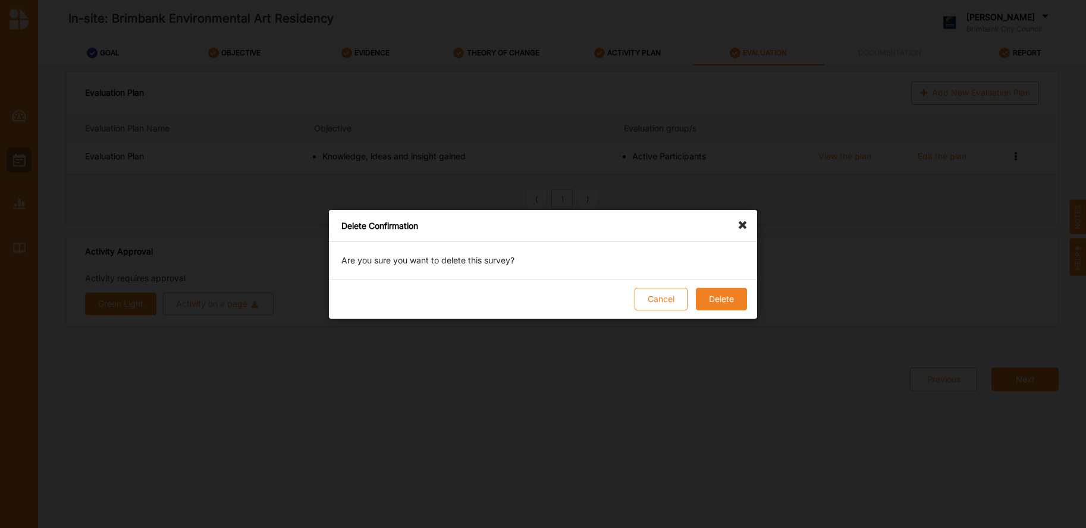
click at [726, 294] on button "Delete" at bounding box center [721, 299] width 51 height 23
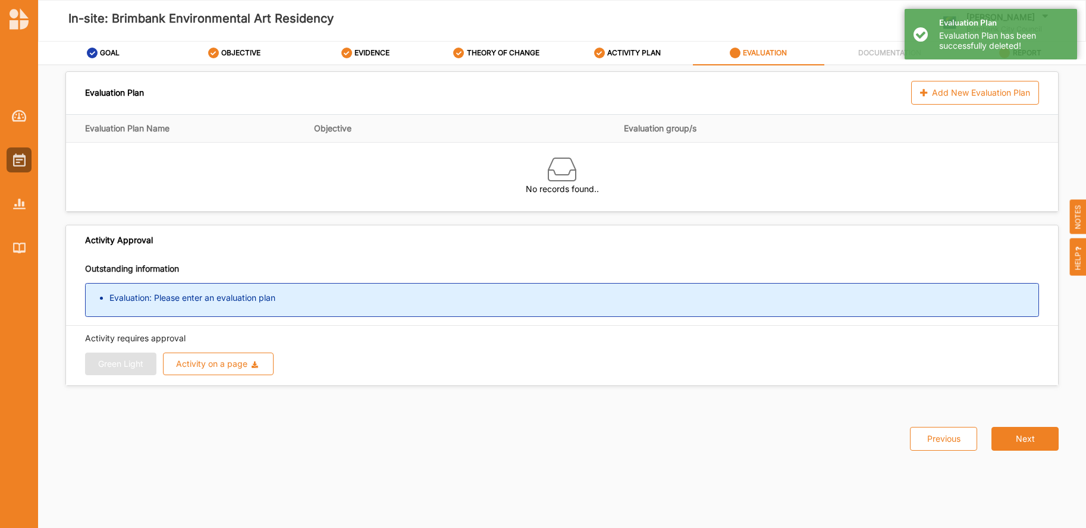
click at [861, 15] on div "Richard Orjis Brimbank City Council Brimbank City C... User Profile Help Log Out" at bounding box center [945, 20] width 247 height 57
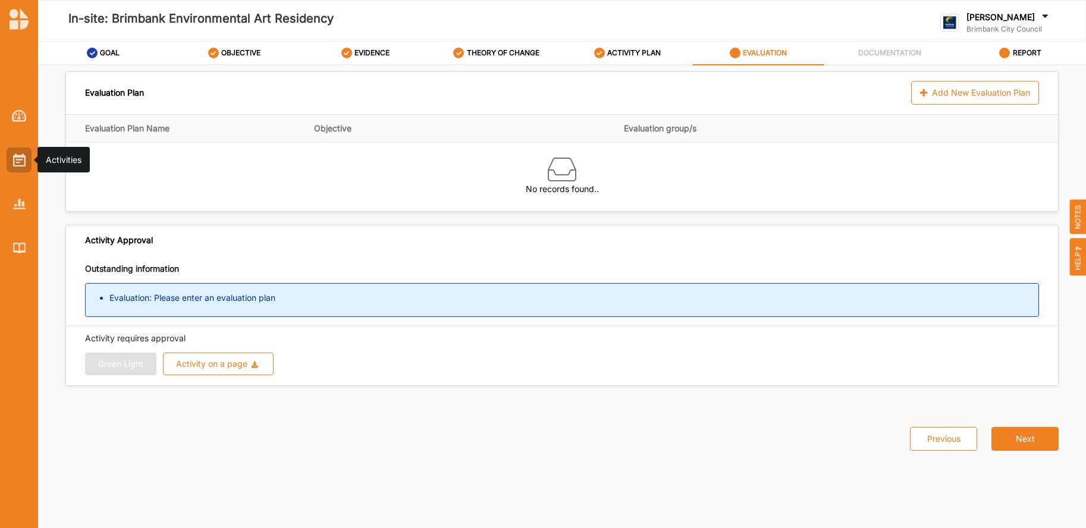
click at [10, 162] on div at bounding box center [19, 159] width 25 height 25
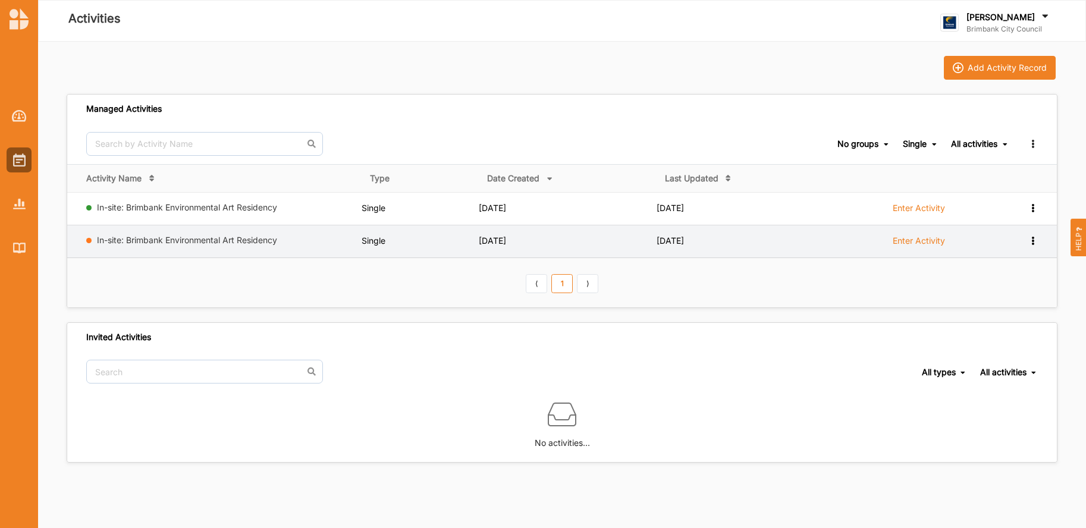
click at [1030, 241] on icon at bounding box center [1032, 239] width 10 height 8
click at [993, 323] on div "Remove" at bounding box center [1002, 326] width 52 height 8
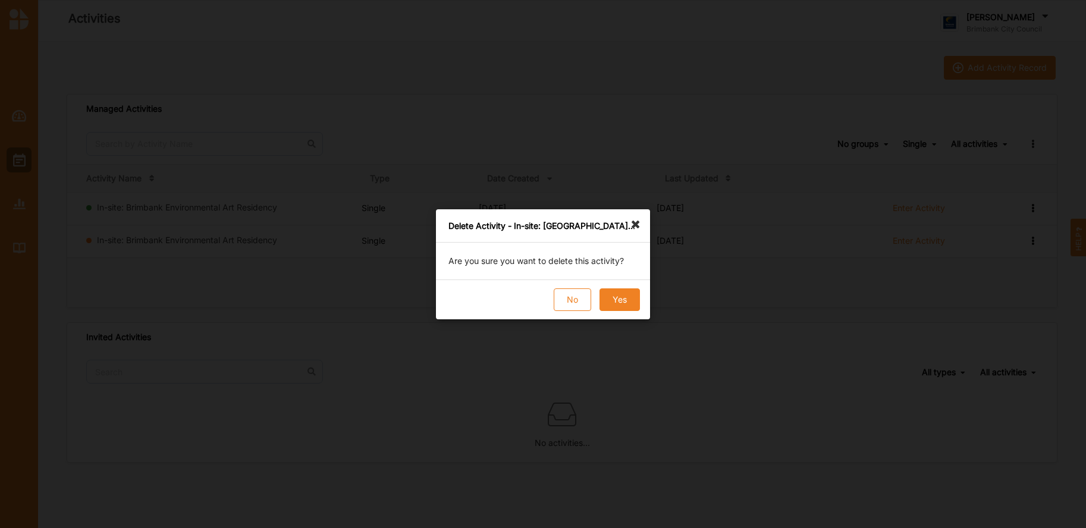
click at [624, 301] on button "Yes" at bounding box center [619, 299] width 40 height 23
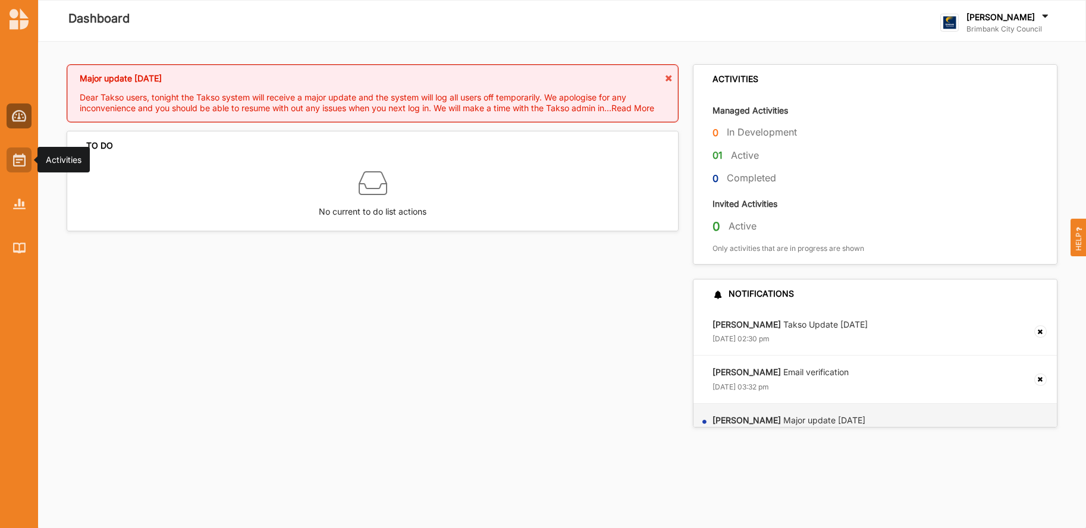
click at [15, 163] on img at bounding box center [19, 159] width 12 height 13
